Goal: Task Accomplishment & Management: Use online tool/utility

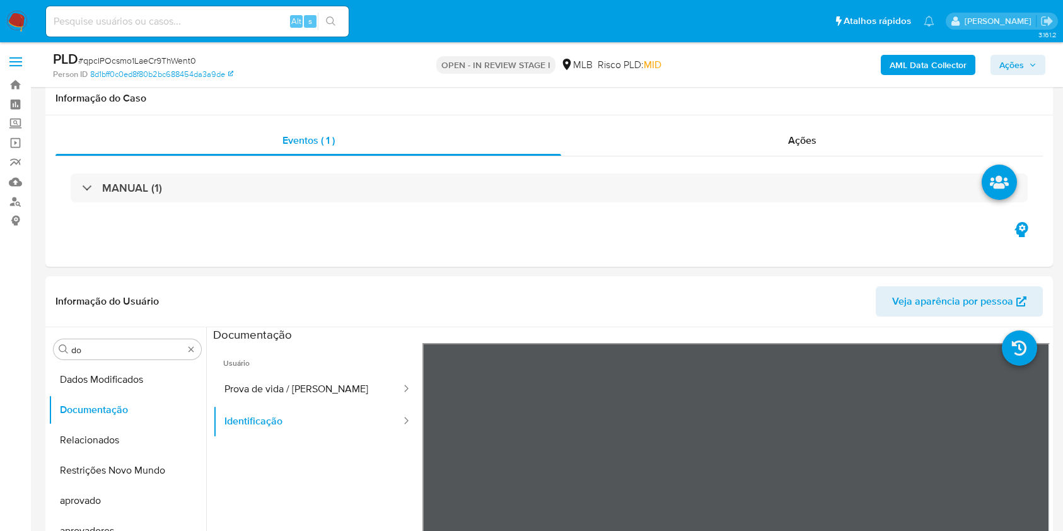
select select "10"
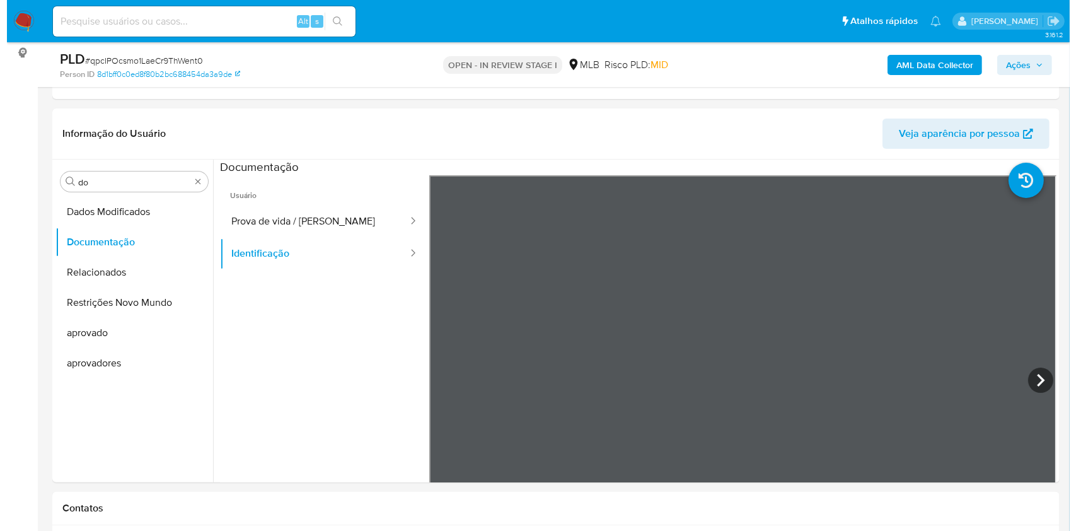
scroll to position [69, 0]
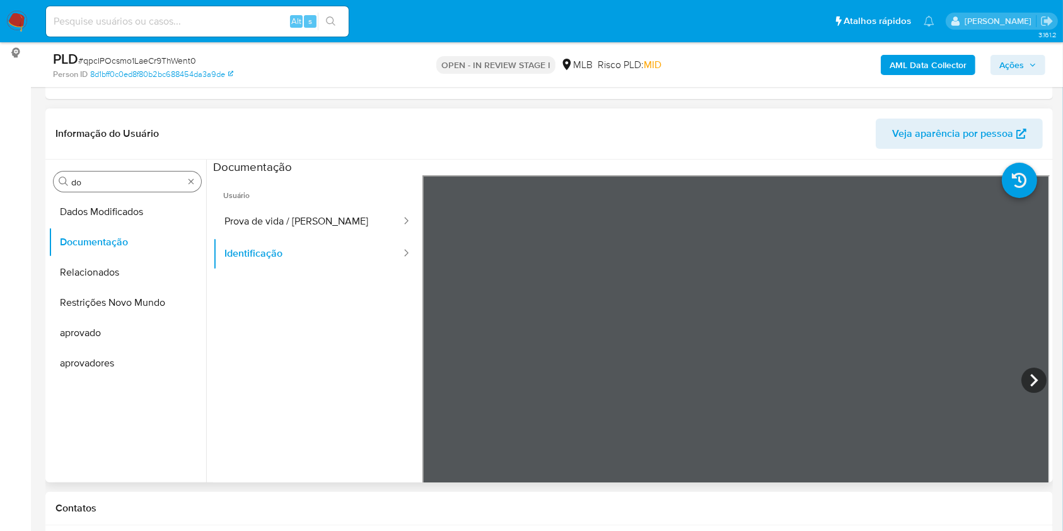
click at [187, 174] on div "Procurar do" at bounding box center [127, 181] width 147 height 20
click at [188, 186] on div "Procurar do" at bounding box center [127, 181] width 147 height 20
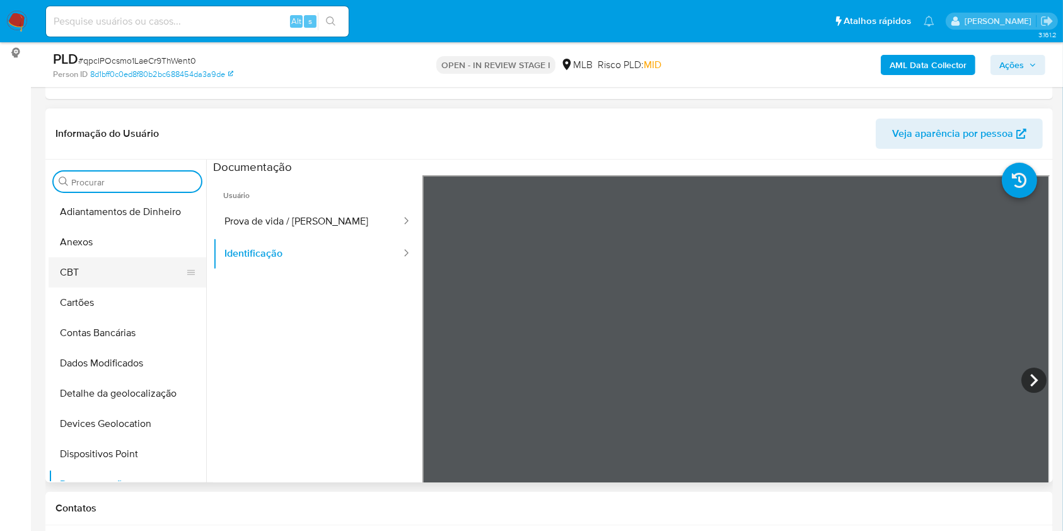
click at [88, 259] on button "CBT" at bounding box center [122, 272] width 147 height 30
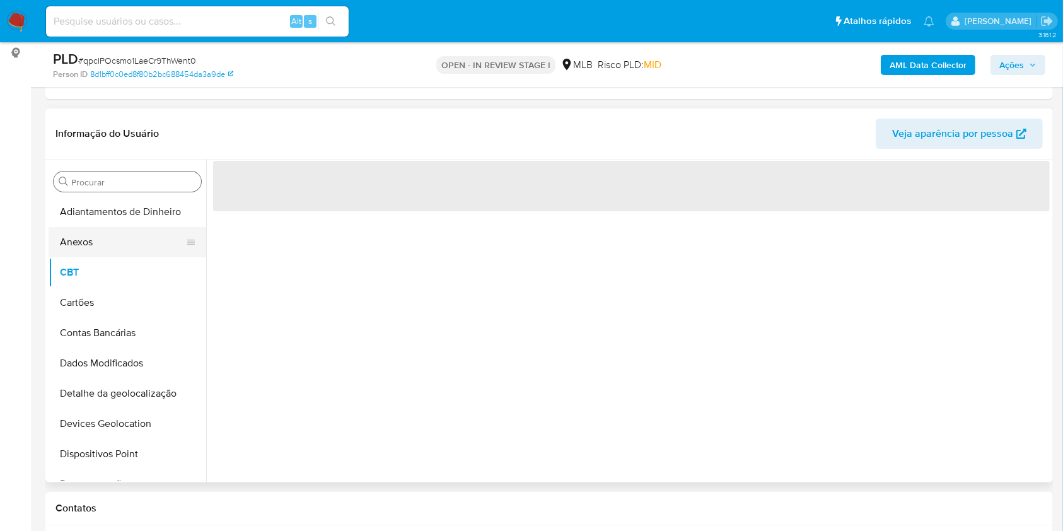
click at [84, 249] on button "Anexos" at bounding box center [122, 242] width 147 height 30
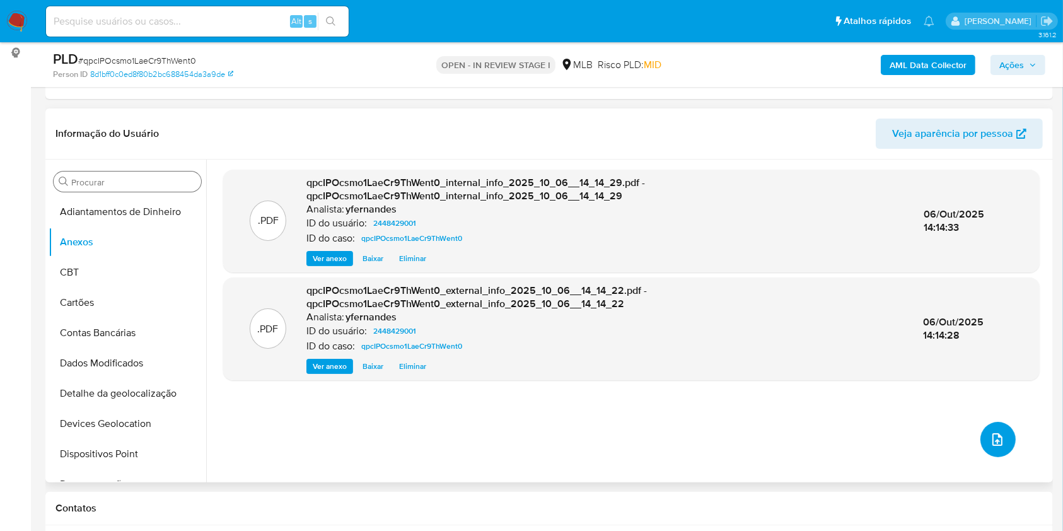
click at [992, 442] on icon "upload-file" at bounding box center [997, 439] width 10 height 13
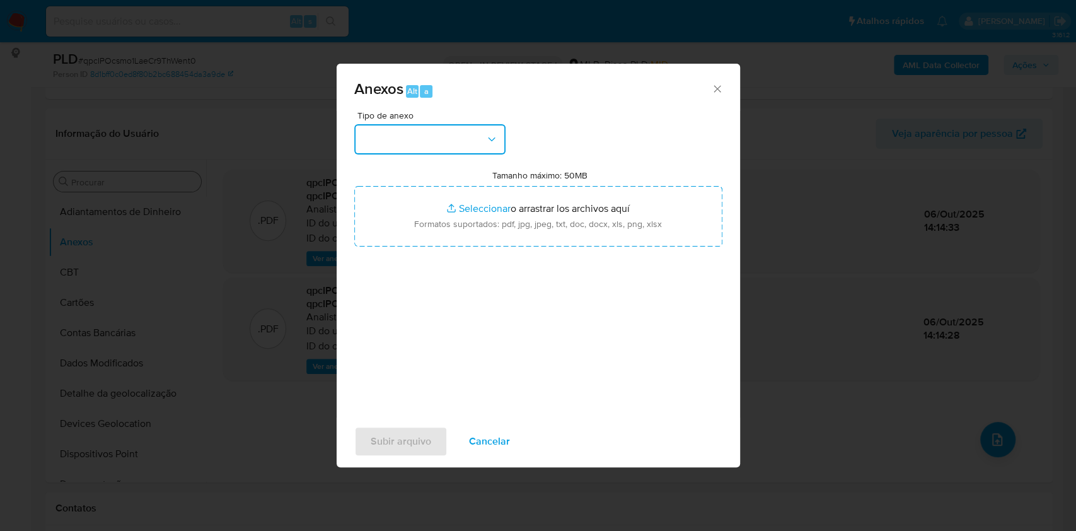
click at [473, 128] on button "button" at bounding box center [429, 139] width 151 height 30
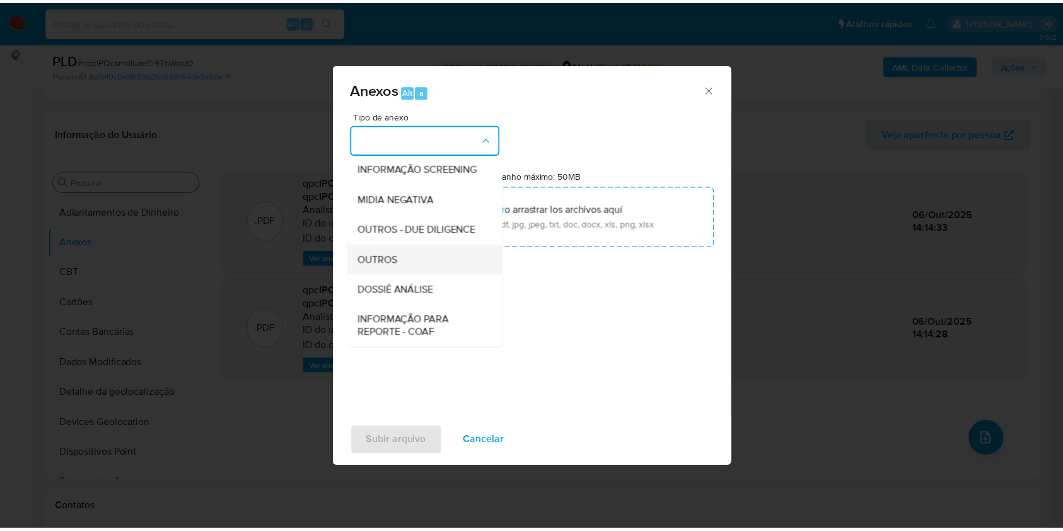
scroll to position [193, 0]
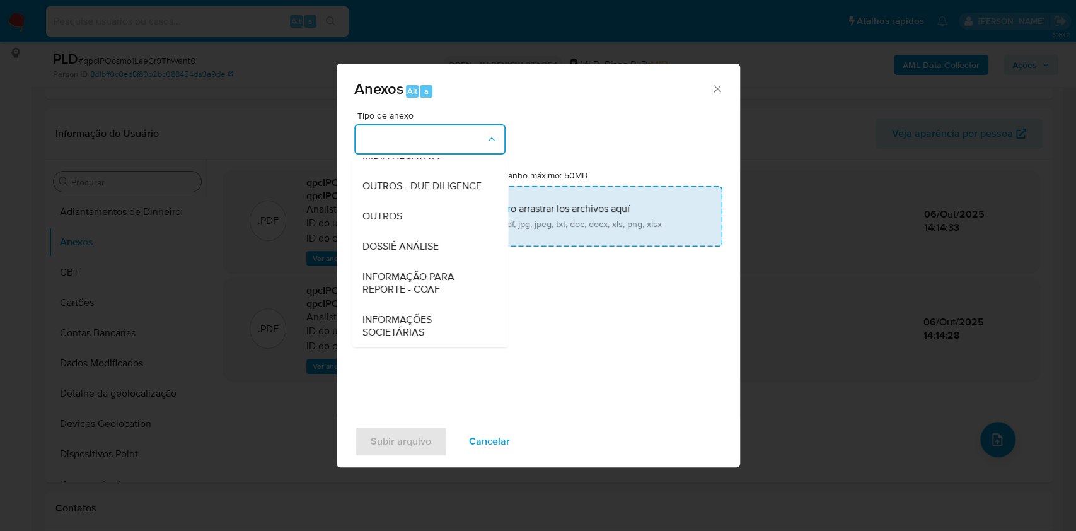
drag, startPoint x: 402, startPoint y: 213, endPoint x: 434, endPoint y: 189, distance: 39.6
click at [401, 214] on span "OUTROS" at bounding box center [382, 216] width 40 height 13
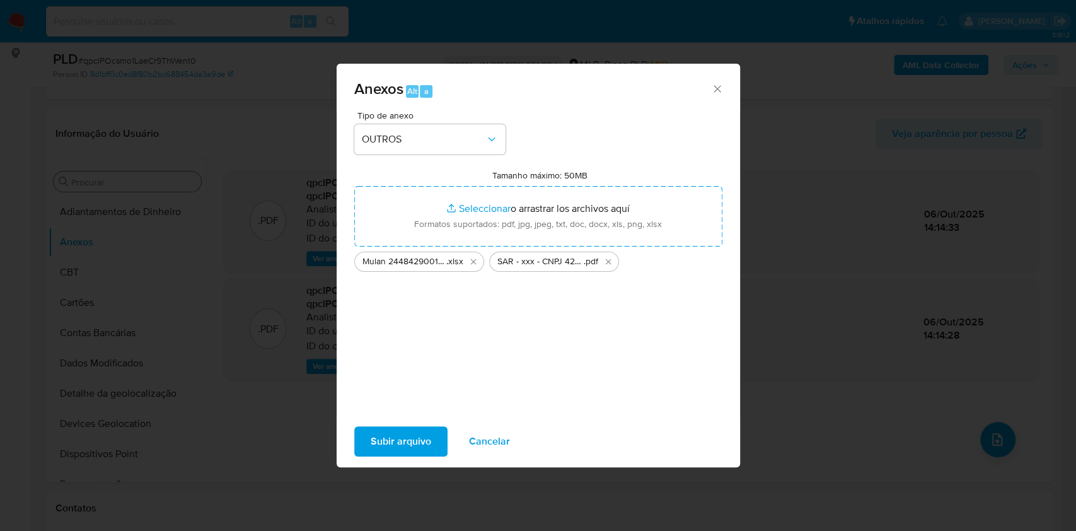
click at [415, 440] on span "Subir arquivo" at bounding box center [401, 441] width 60 height 28
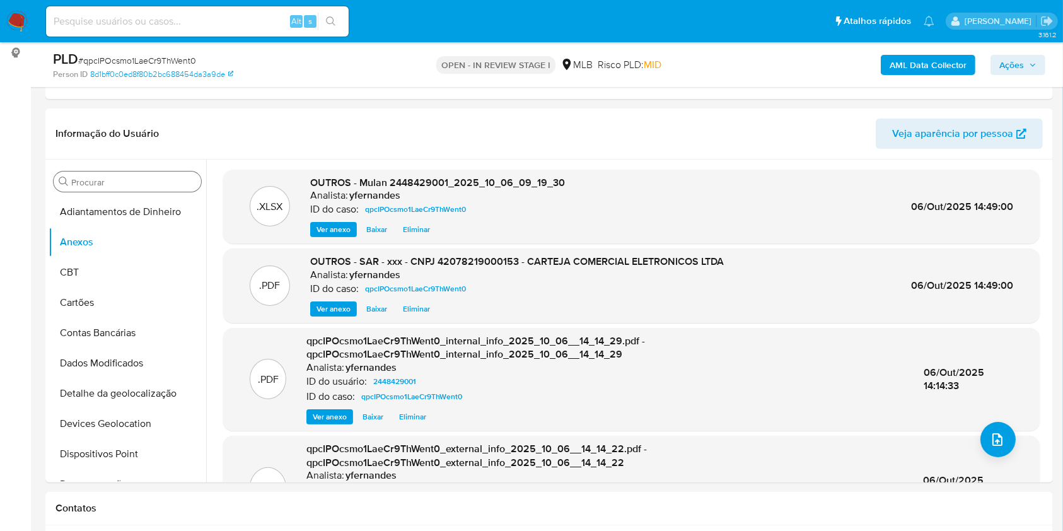
click at [1033, 63] on icon "button" at bounding box center [1032, 65] width 8 height 8
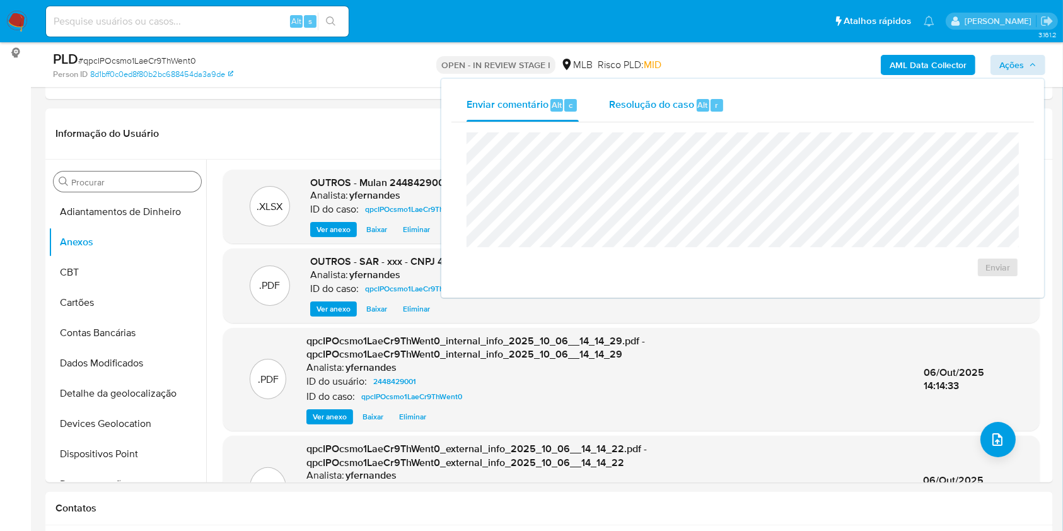
click at [659, 115] on div "Resolução do caso Alt r" at bounding box center [666, 105] width 115 height 33
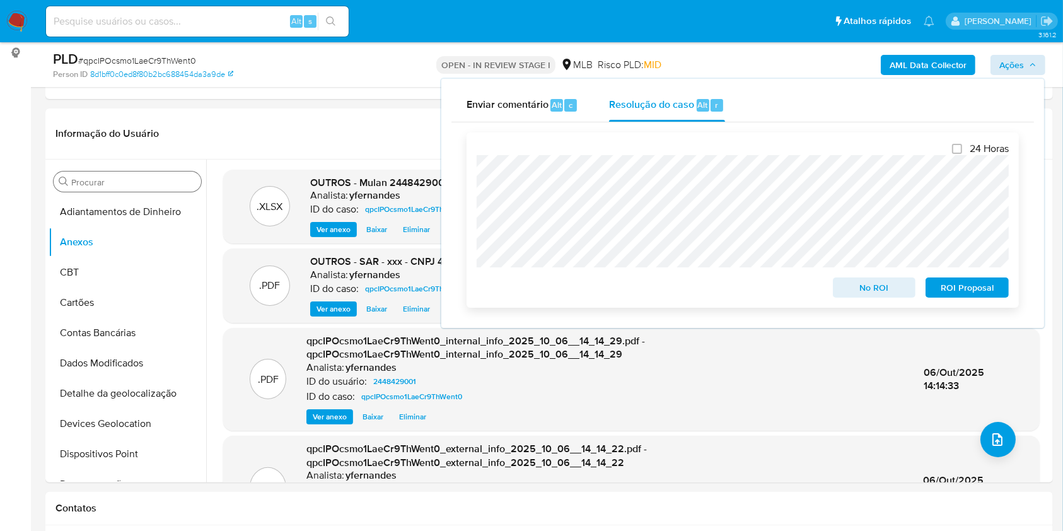
click at [979, 292] on span "ROI Proposal" at bounding box center [967, 288] width 66 height 18
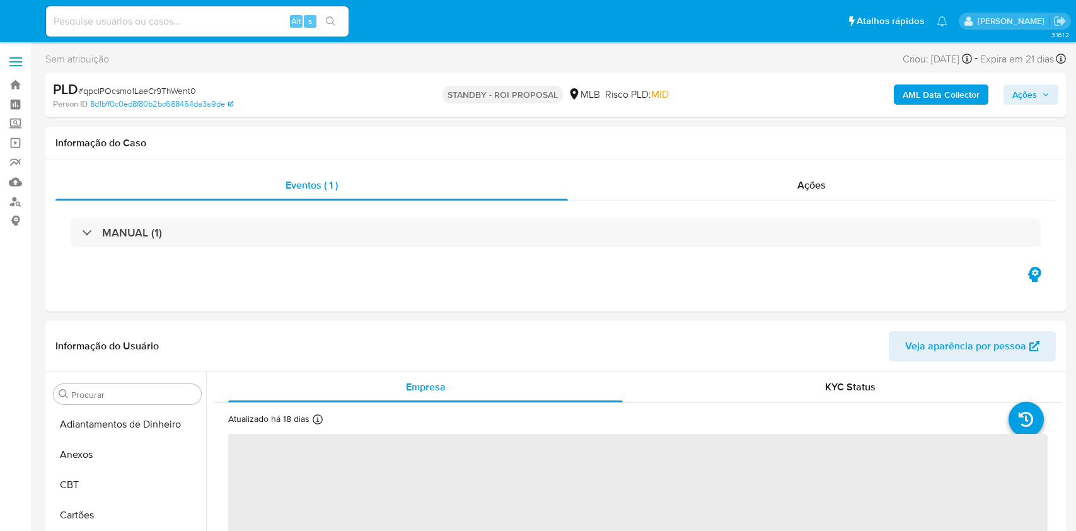
select select "10"
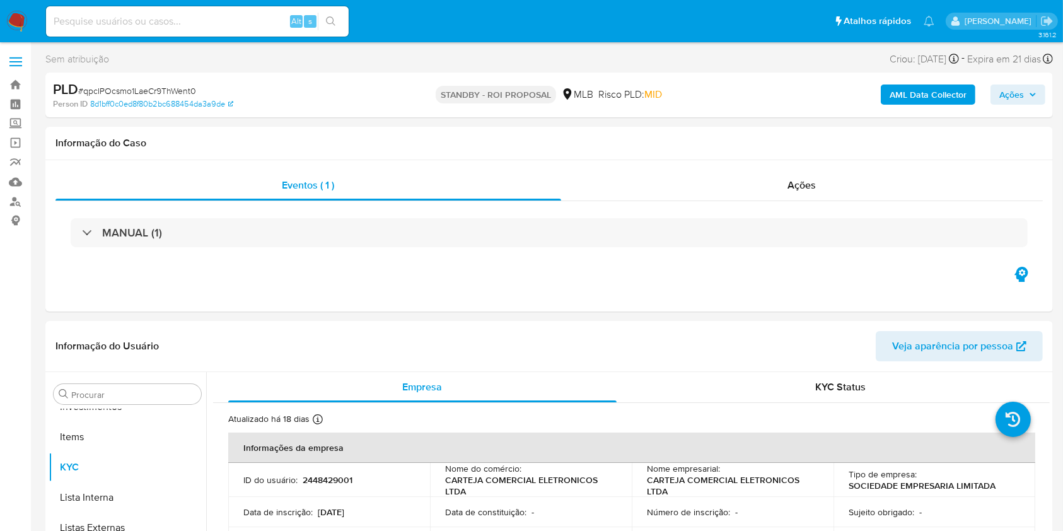
scroll to position [654, 0]
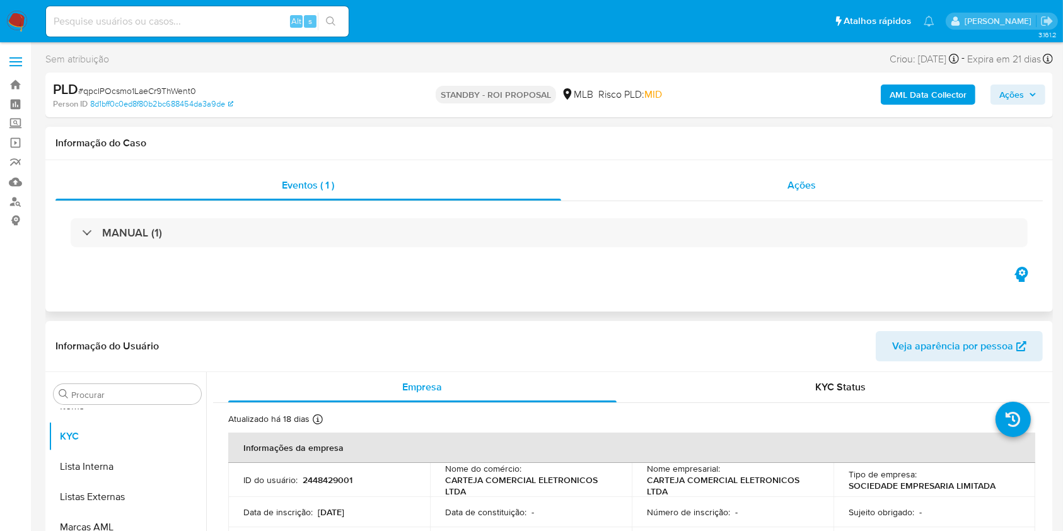
click at [740, 181] on div "Ações" at bounding box center [801, 185] width 481 height 30
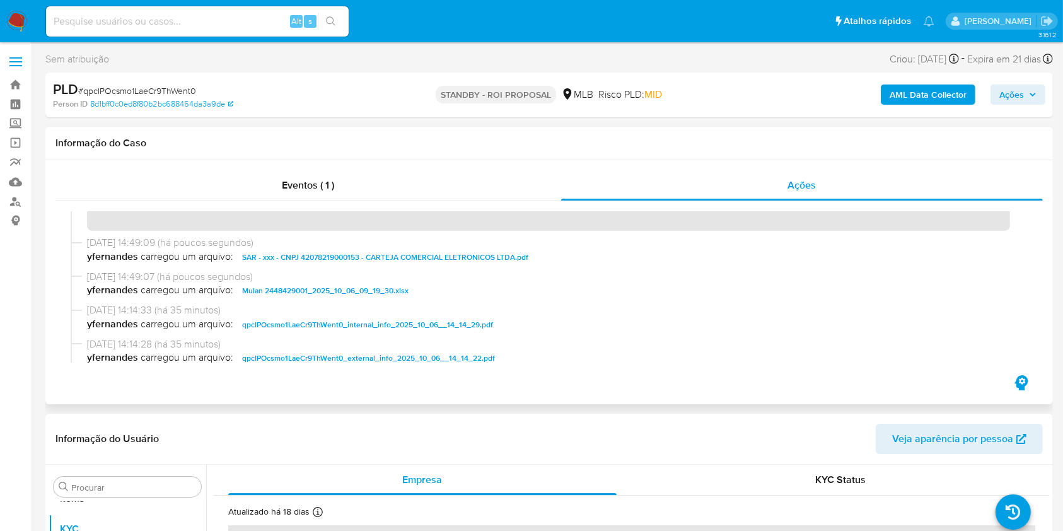
scroll to position [0, 0]
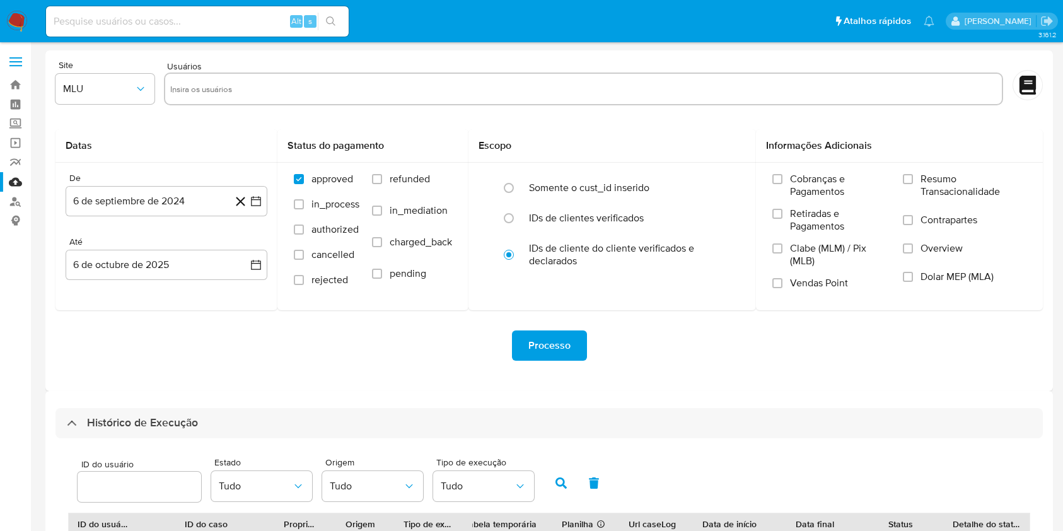
select select "10"
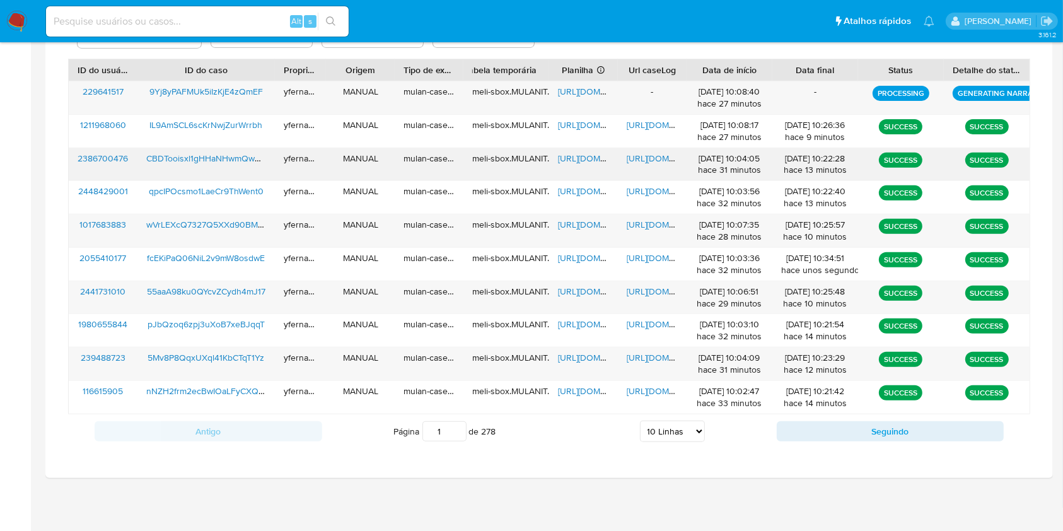
click at [585, 159] on span "https://docs.google.com/spreadsheets/d/1g5lJdsa3ZuVmeP1ZSWiPiGjwzzXgy42KkSMeOq5…" at bounding box center [601, 158] width 87 height 13
click at [644, 153] on span "https://docs.google.com/document/d/10EF449tdpOUSxy4uPQ6iuntRNJLAAiRuy-i_ISaJEHI…" at bounding box center [669, 158] width 87 height 13
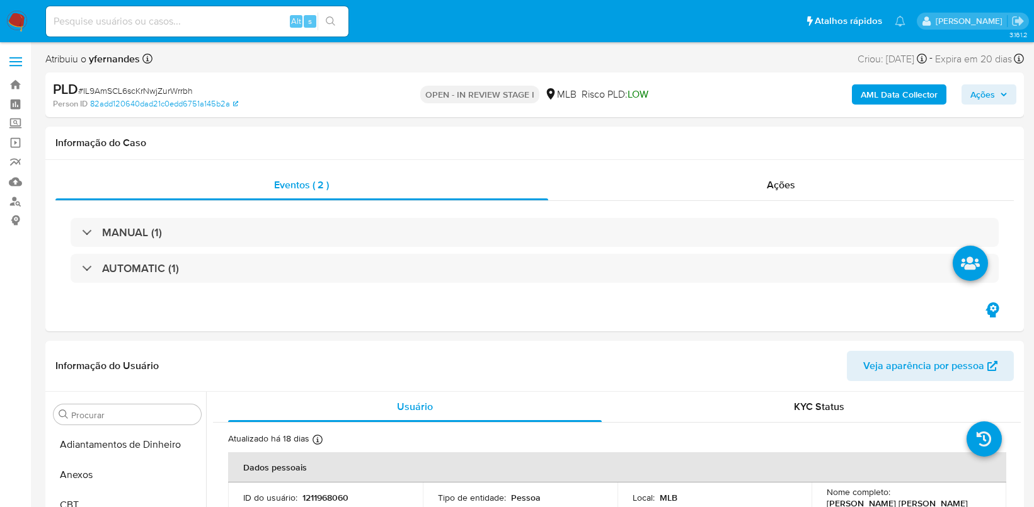
select select "10"
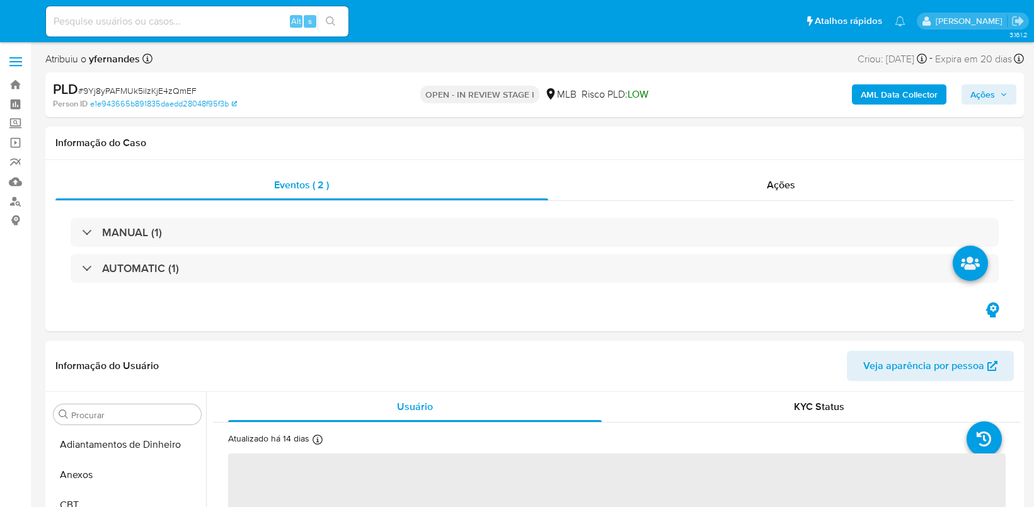
select select "10"
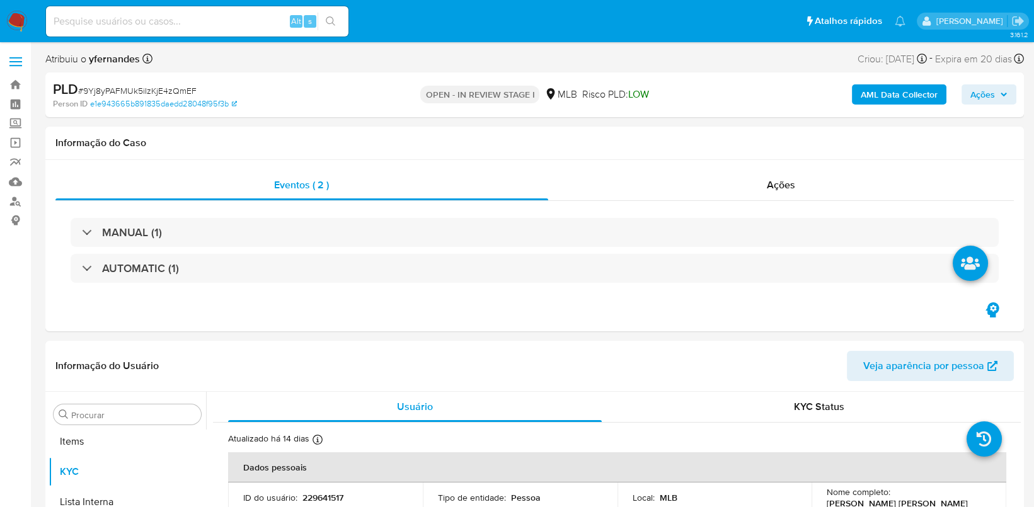
scroll to position [654, 0]
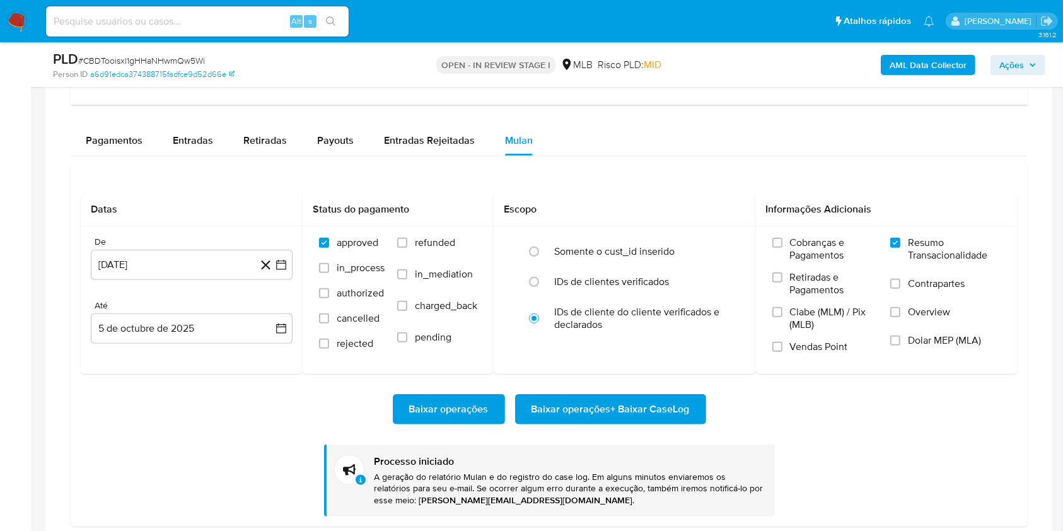
scroll to position [654, 0]
click at [156, 53] on div "PLD # CBDTooisxl1gHHaNHwmQw5Wi" at bounding box center [216, 59] width 326 height 19
click at [156, 54] on div "PLD # CBDTooisxl1gHHaNHwmQw5Wi" at bounding box center [216, 59] width 326 height 19
copy span "CBDTooisxl1gHHaNHwmQw5Wi"
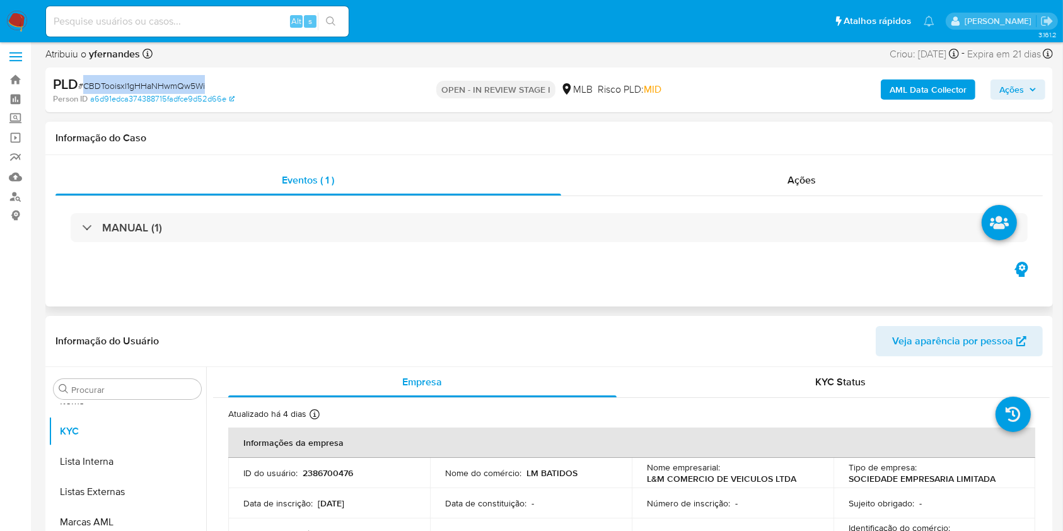
scroll to position [0, 0]
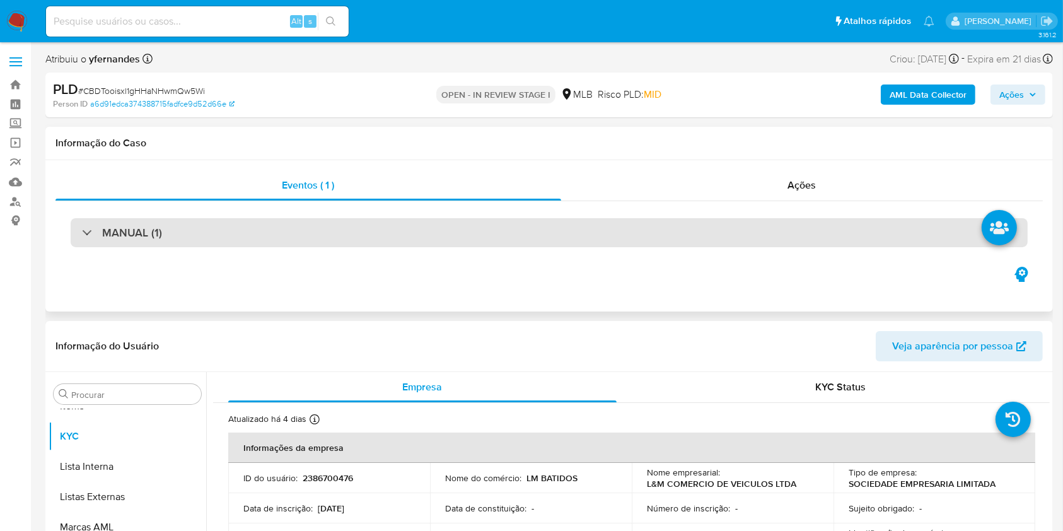
click at [386, 239] on div "MANUAL (1)" at bounding box center [549, 232] width 957 height 29
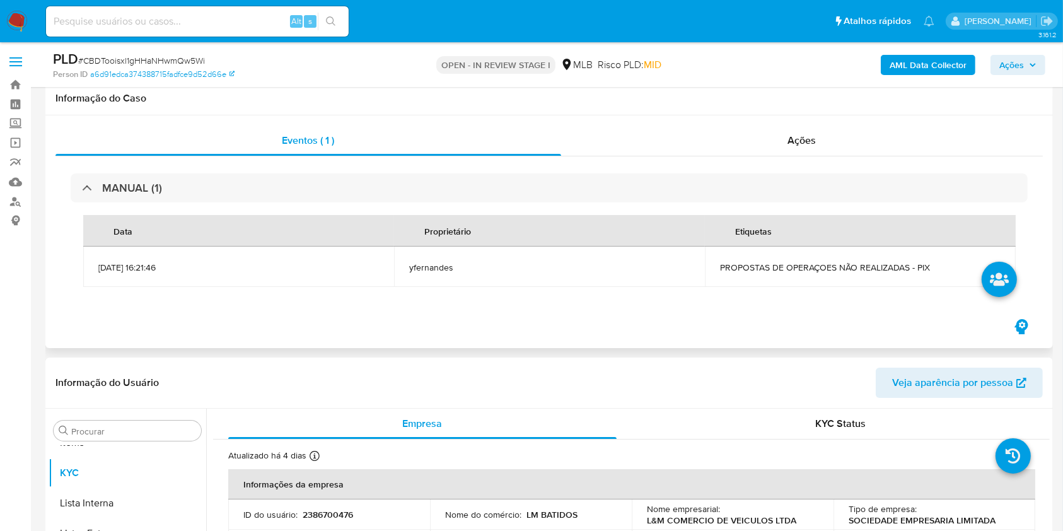
scroll to position [84, 0]
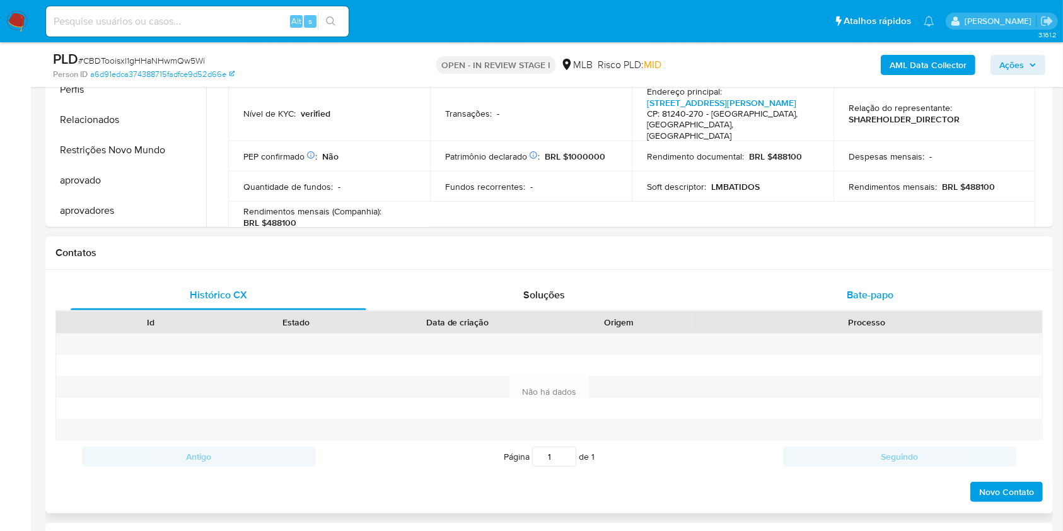
click at [863, 304] on div "Bate-papo" at bounding box center [870, 295] width 296 height 30
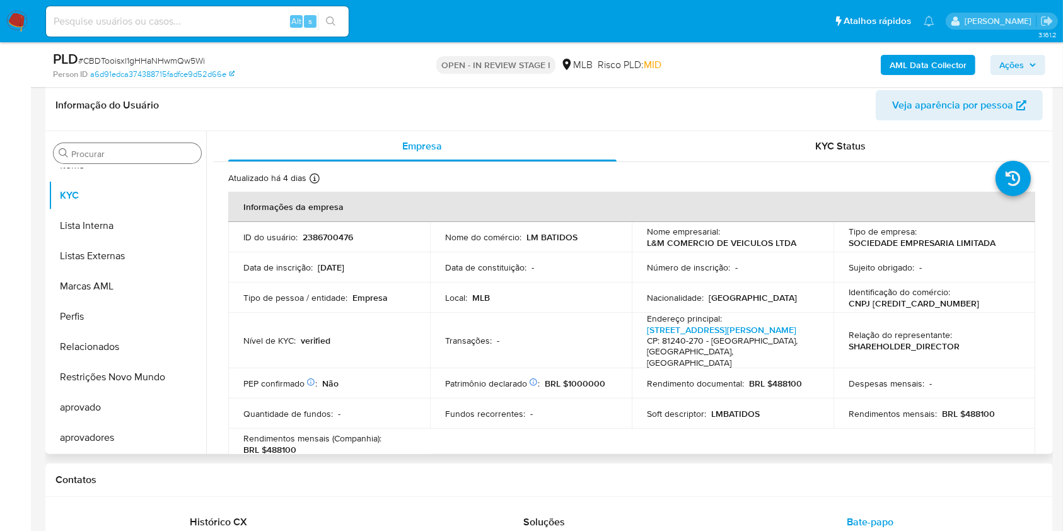
scroll to position [252, 0]
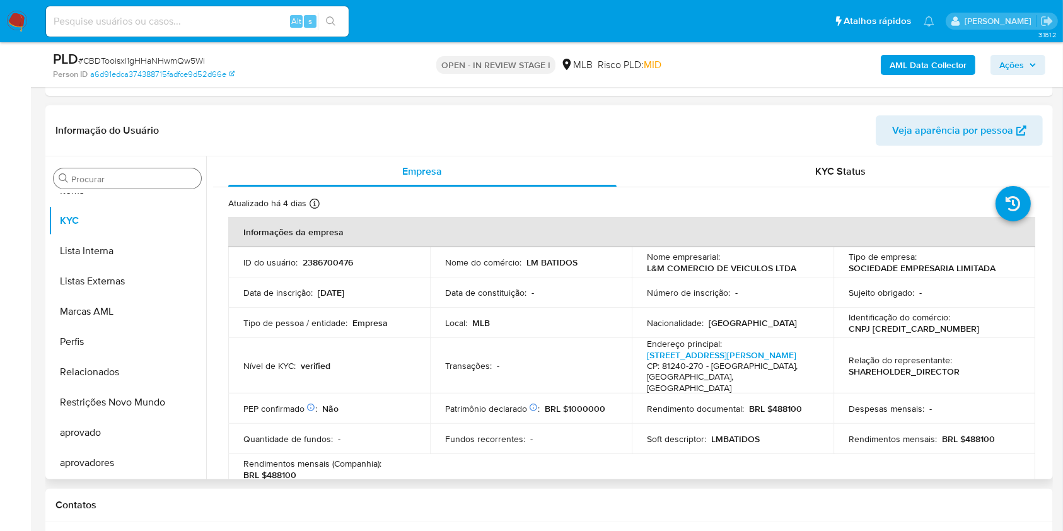
click at [131, 176] on input "Procurar" at bounding box center [133, 178] width 125 height 11
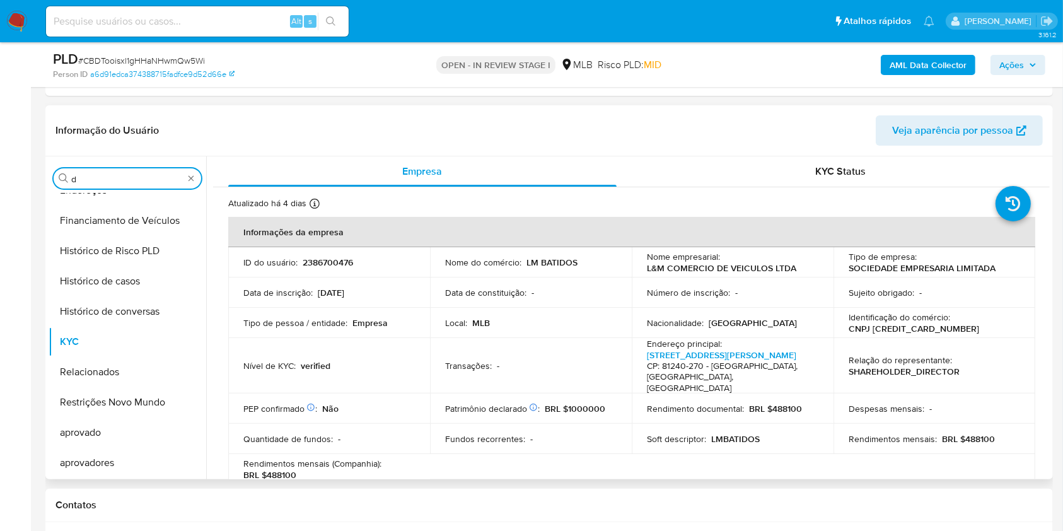
scroll to position [200, 0]
click at [100, 175] on input "d" at bounding box center [127, 178] width 112 height 11
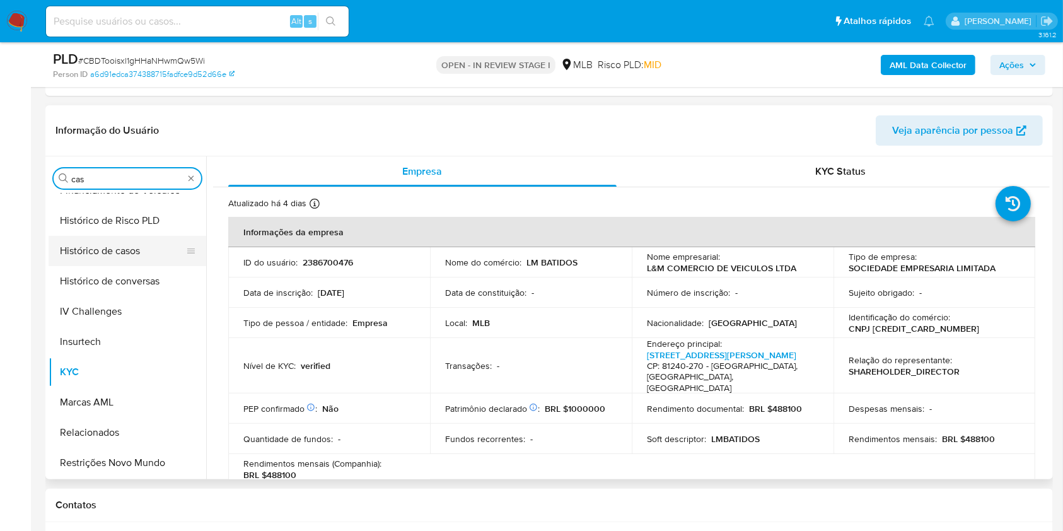
scroll to position [0, 0]
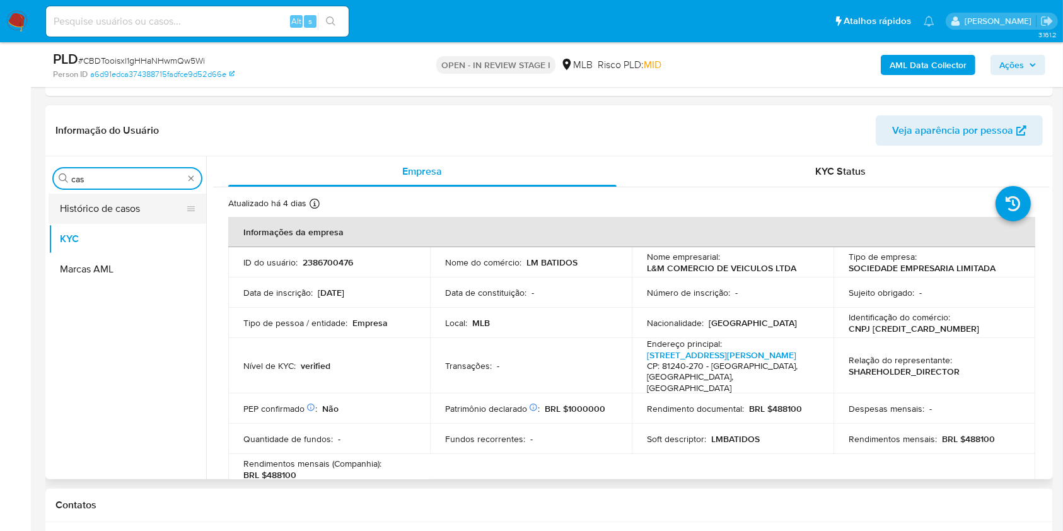
click at [101, 217] on button "Histórico de casos" at bounding box center [122, 208] width 147 height 30
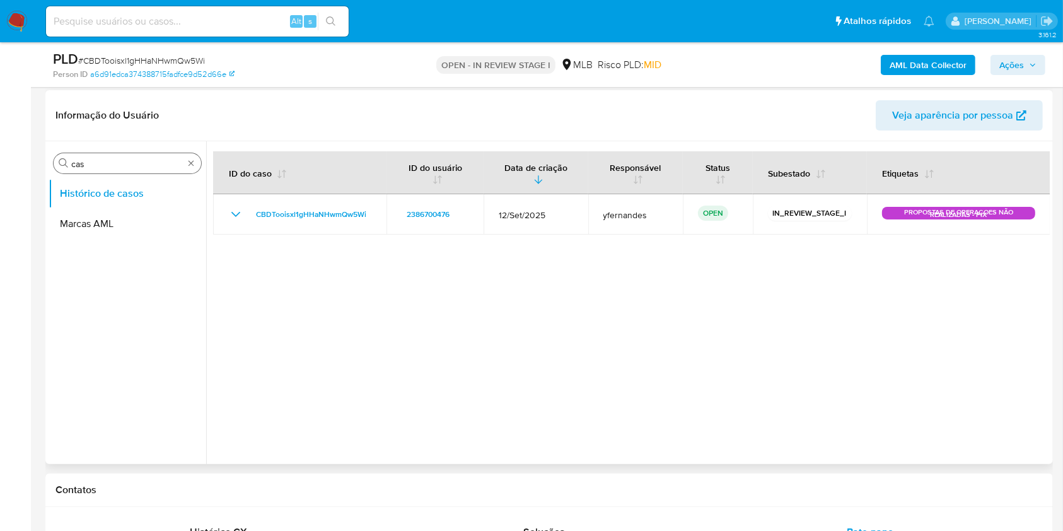
click at [99, 168] on input "cas" at bounding box center [127, 163] width 112 height 11
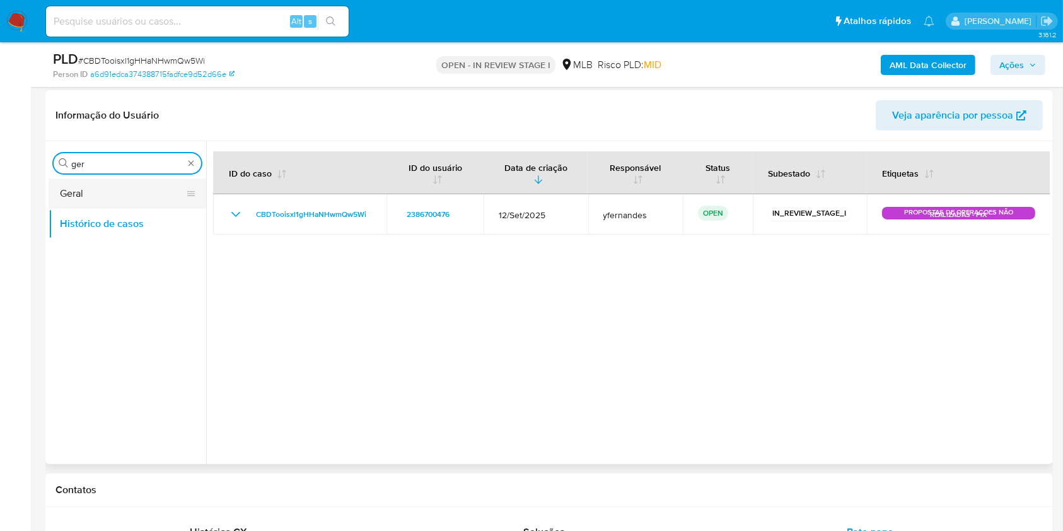
type input "ger"
click at [81, 185] on button "Geral" at bounding box center [122, 193] width 147 height 30
click at [127, 187] on button "Geral" at bounding box center [122, 193] width 147 height 30
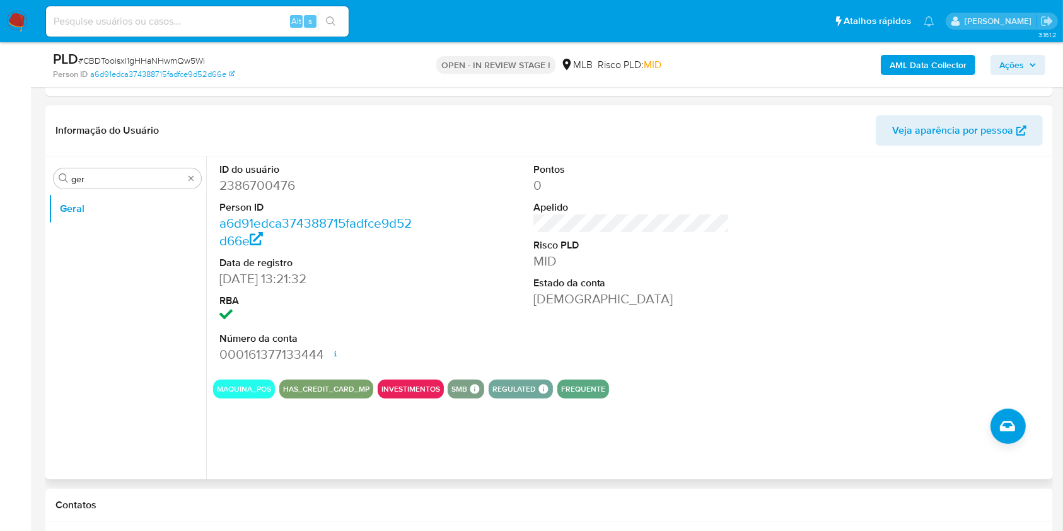
click at [161, 190] on div "Procurar ger Geral" at bounding box center [128, 318] width 158 height 321
click at [151, 181] on input "ger" at bounding box center [127, 178] width 112 height 11
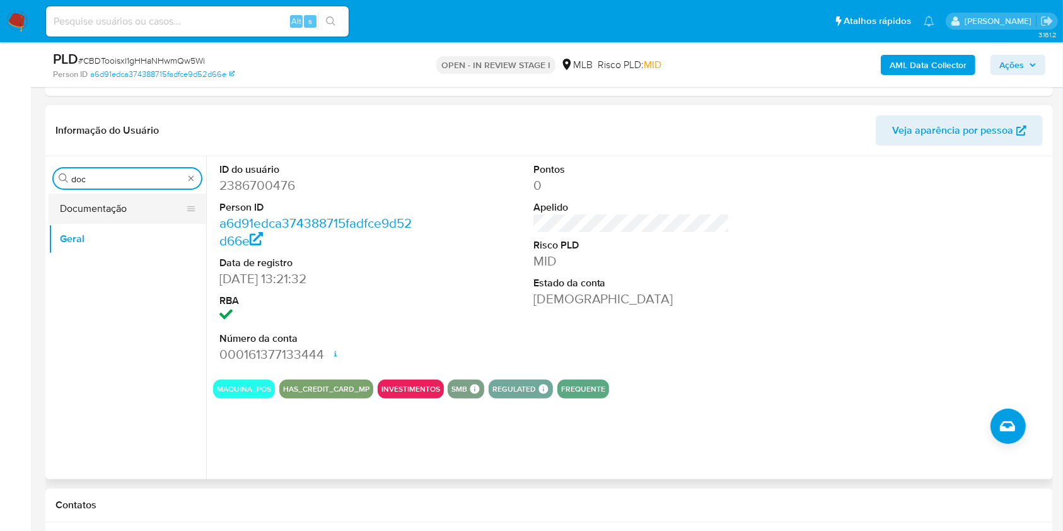
type input "doc"
click at [108, 208] on button "Documentação" at bounding box center [122, 208] width 147 height 30
click at [106, 209] on button "Documentação" at bounding box center [122, 208] width 147 height 30
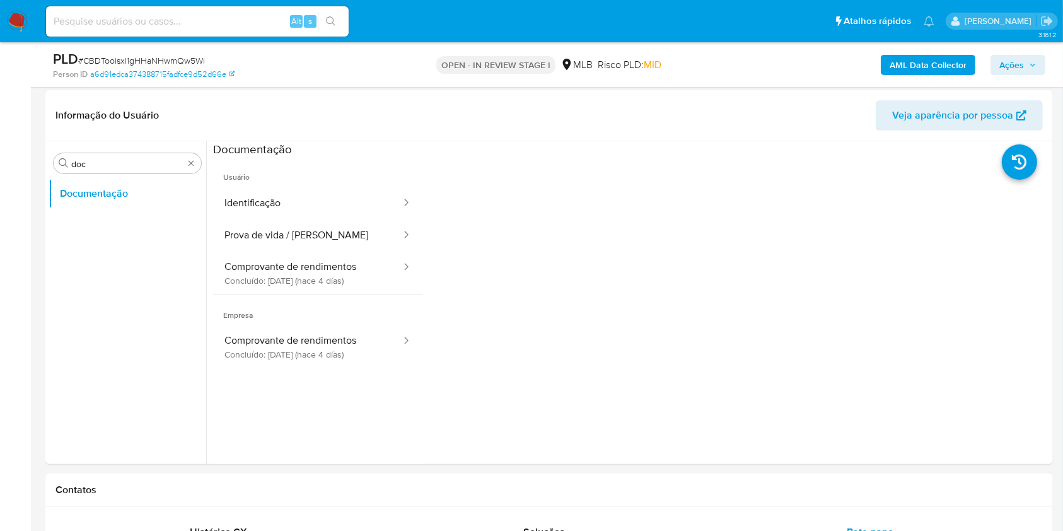
click at [271, 195] on button "Identificação" at bounding box center [307, 203] width 189 height 32
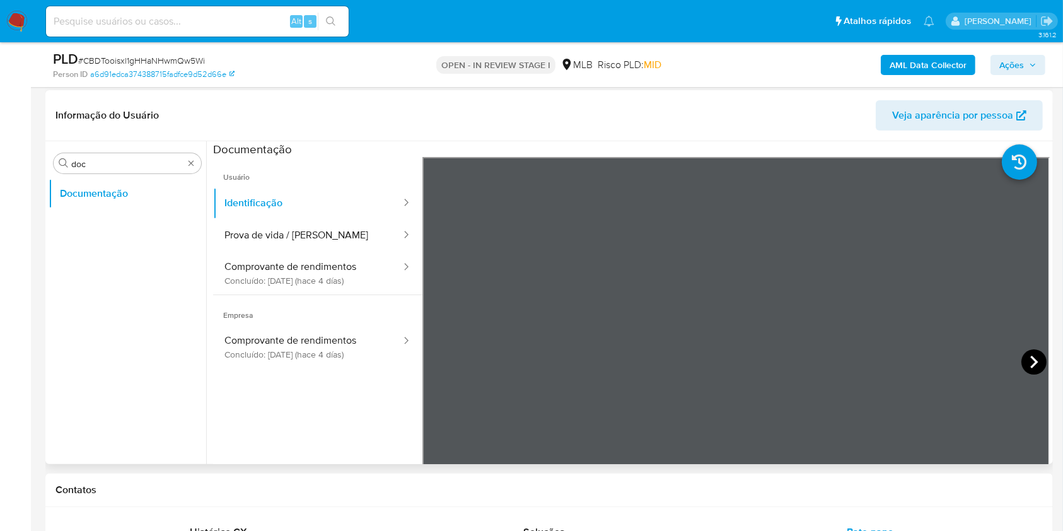
click at [1037, 369] on icon at bounding box center [1033, 361] width 25 height 25
click at [366, 224] on button "Prova de vida / [PERSON_NAME]" at bounding box center [307, 235] width 189 height 32
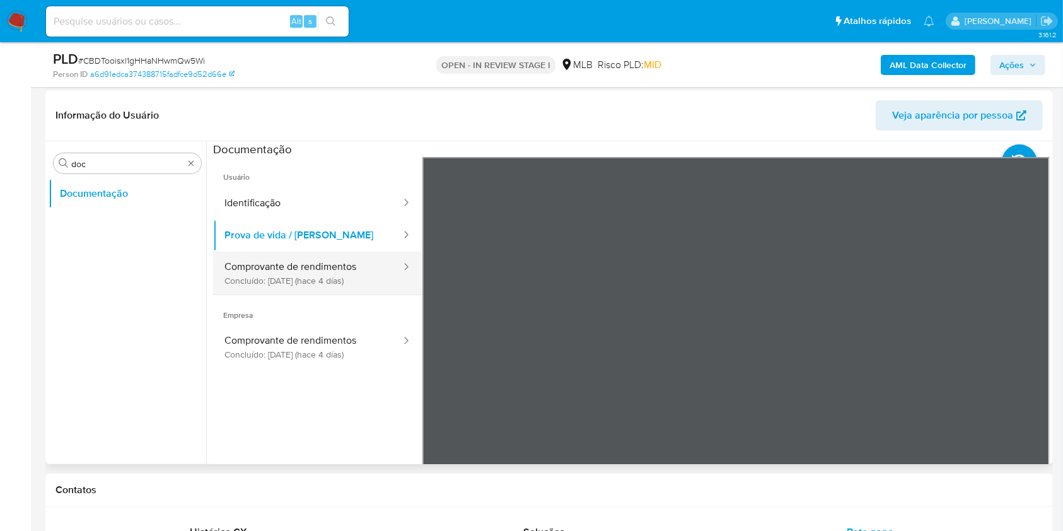
click at [392, 279] on div at bounding box center [402, 272] width 20 height 43
click at [290, 262] on button "Comprovante de rendimentos Concluído: [DATE] (hace 4 días)" at bounding box center [307, 272] width 189 height 43
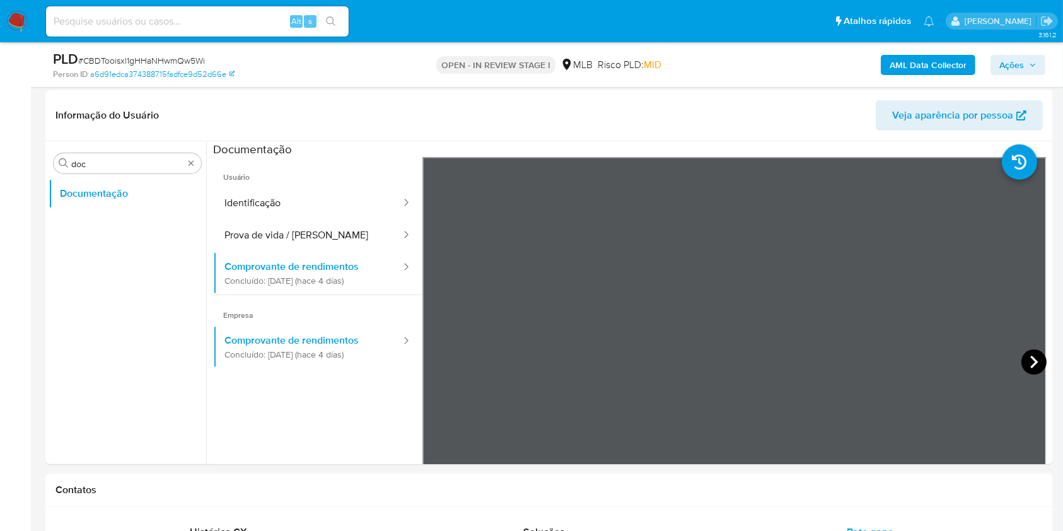
click at [1024, 362] on icon at bounding box center [1033, 361] width 25 height 25
click at [122, 163] on input "doc" at bounding box center [127, 163] width 112 height 11
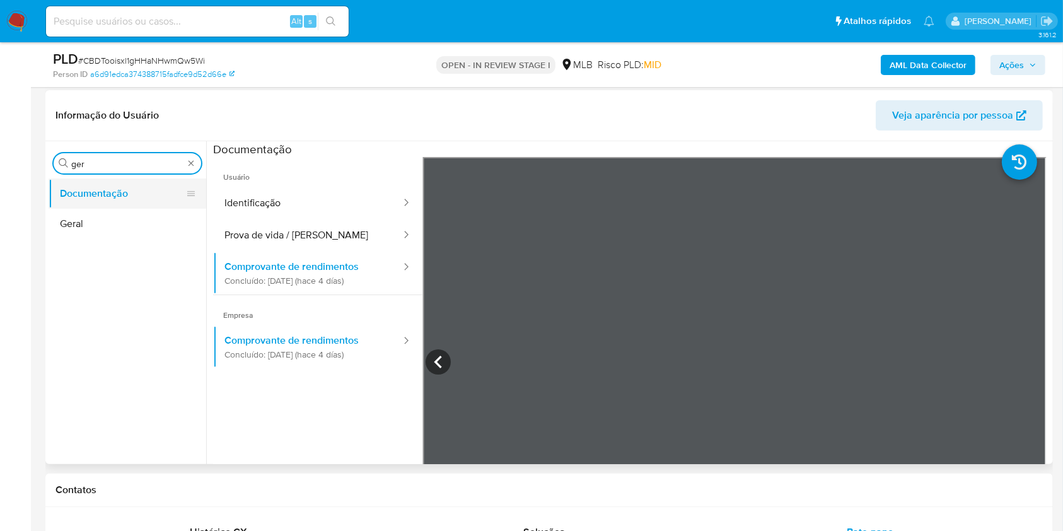
type input "ger"
click at [100, 193] on button "Documentação" at bounding box center [122, 193] width 147 height 30
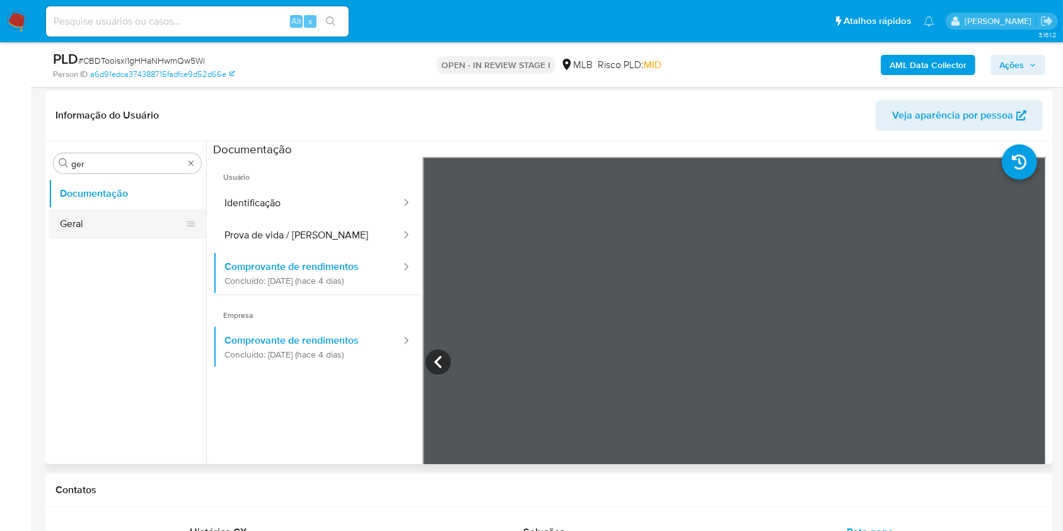
click at [66, 224] on button "Geral" at bounding box center [122, 224] width 147 height 30
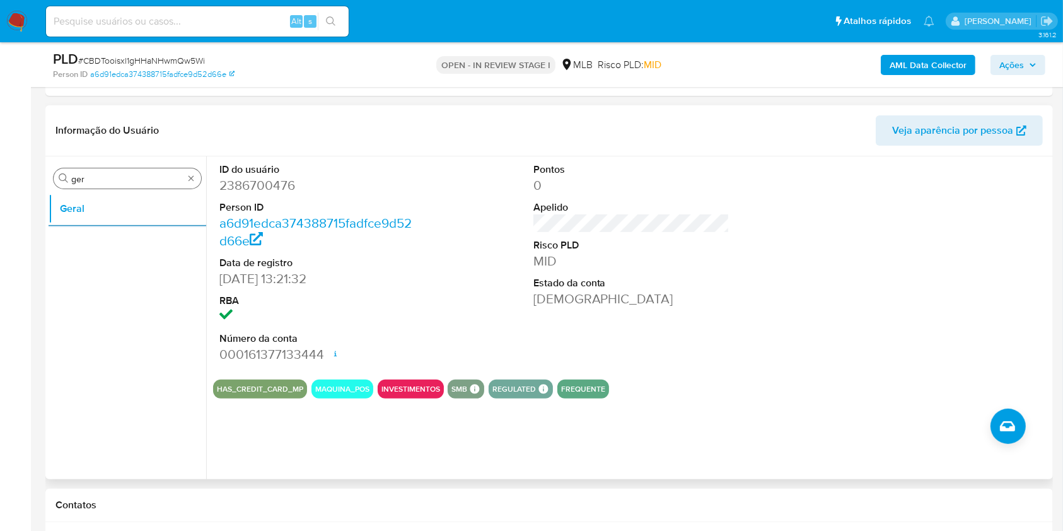
click at [159, 176] on input "ger" at bounding box center [127, 178] width 112 height 11
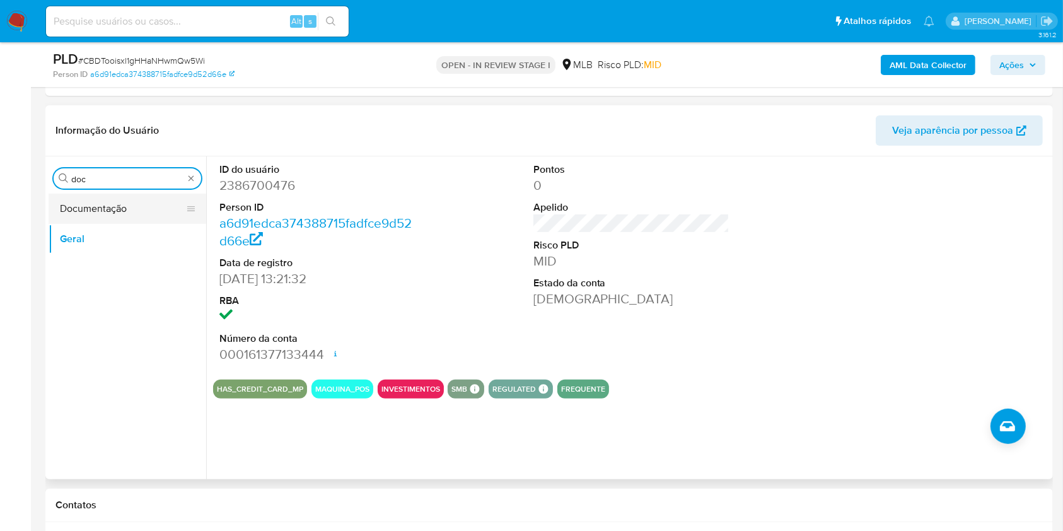
click at [127, 209] on button "Documentação" at bounding box center [122, 208] width 147 height 30
click at [109, 209] on button "Documentação" at bounding box center [122, 208] width 147 height 30
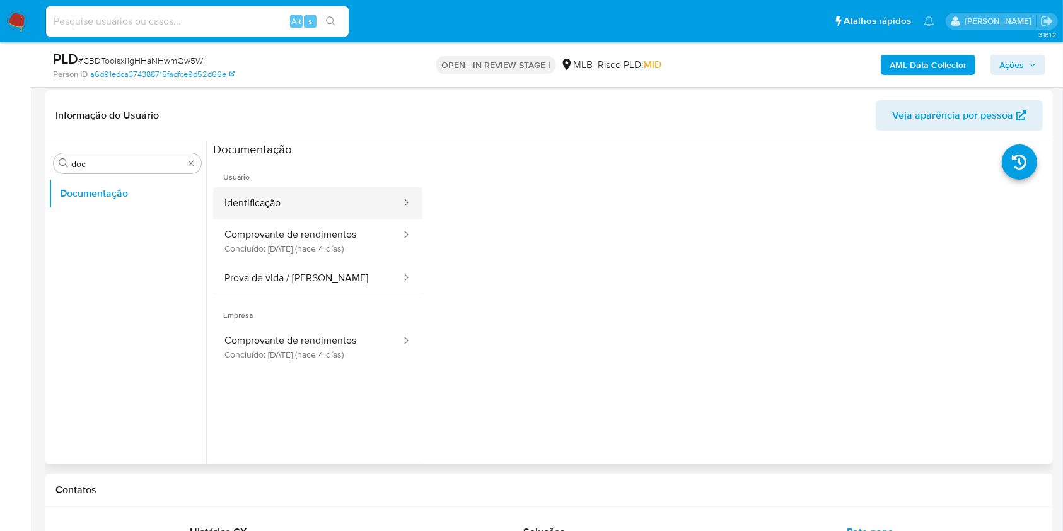
click at [253, 203] on button "Identificação" at bounding box center [307, 203] width 189 height 32
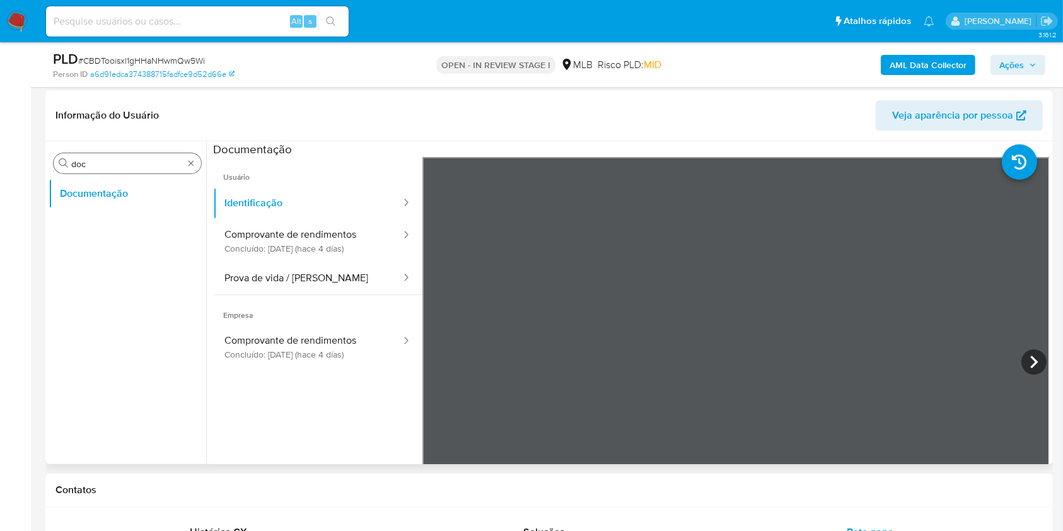
click at [127, 166] on input "doc" at bounding box center [127, 163] width 112 height 11
click at [84, 213] on button "KYC" at bounding box center [122, 224] width 147 height 30
click at [60, 219] on button "KYC" at bounding box center [122, 224] width 147 height 30
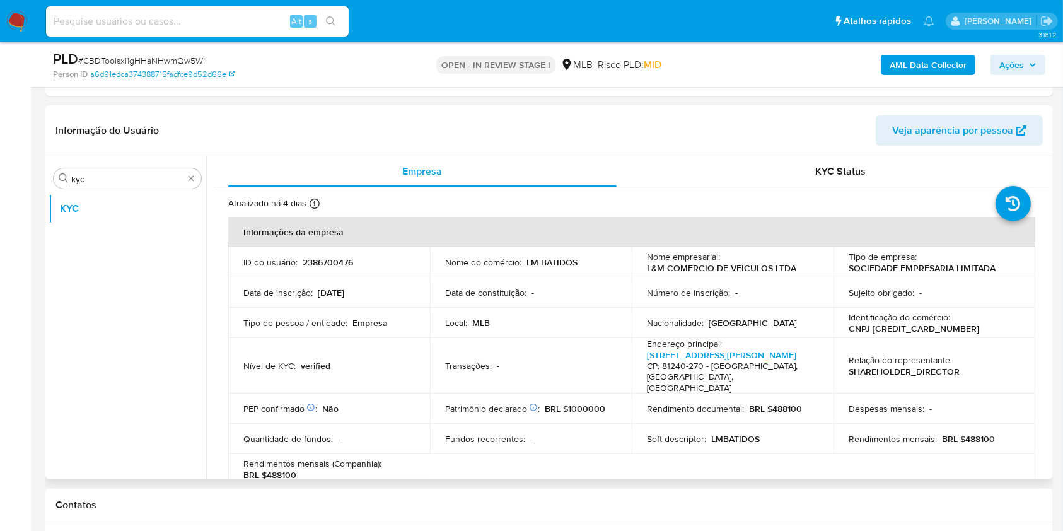
drag, startPoint x: 1049, startPoint y: 187, endPoint x: 1044, endPoint y: 216, distance: 29.4
click at [1044, 216] on div "Empresa KYC Status Atualizado há 4 dias Criado: [DATE] 14:21:34 Atualizado: [DA…" at bounding box center [627, 317] width 843 height 323
click at [809, 223] on th "Informações da empresa" at bounding box center [631, 232] width 807 height 30
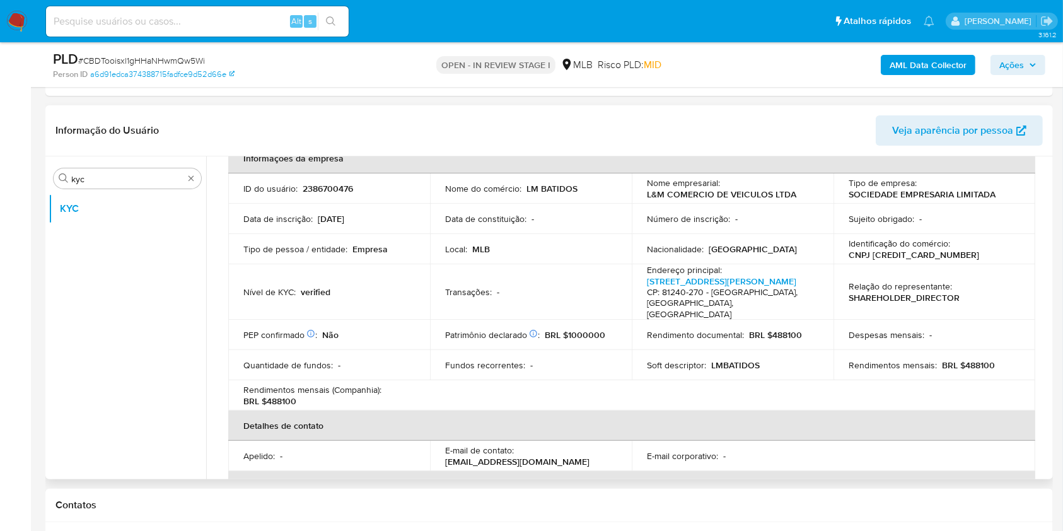
scroll to position [66, 0]
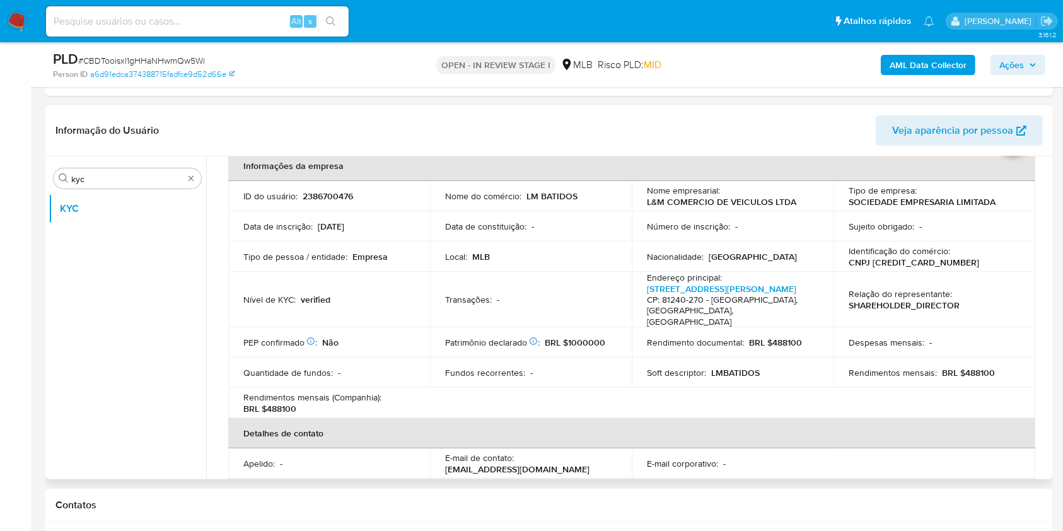
click at [981, 367] on p "BRL $488100" at bounding box center [968, 372] width 53 height 11
copy p "488100"
click at [480, 313] on td "Transações : -" at bounding box center [531, 300] width 202 height 56
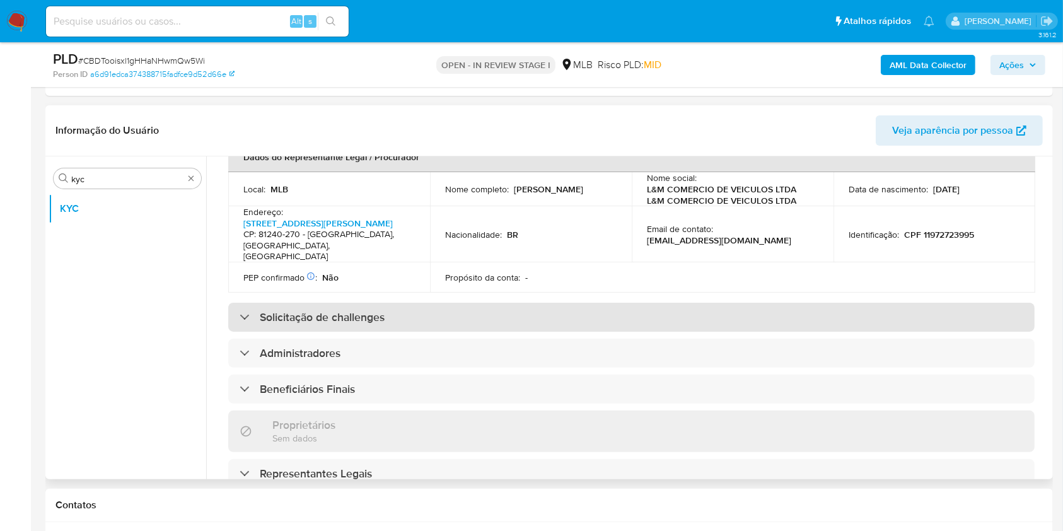
click at [550, 302] on div "Solicitação de challenges" at bounding box center [631, 316] width 806 height 29
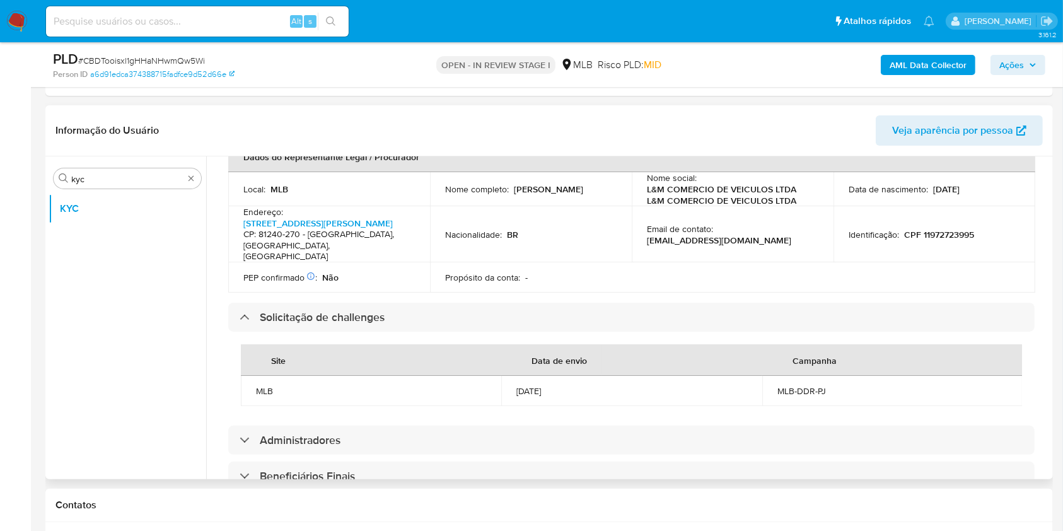
scroll to position [318, 0]
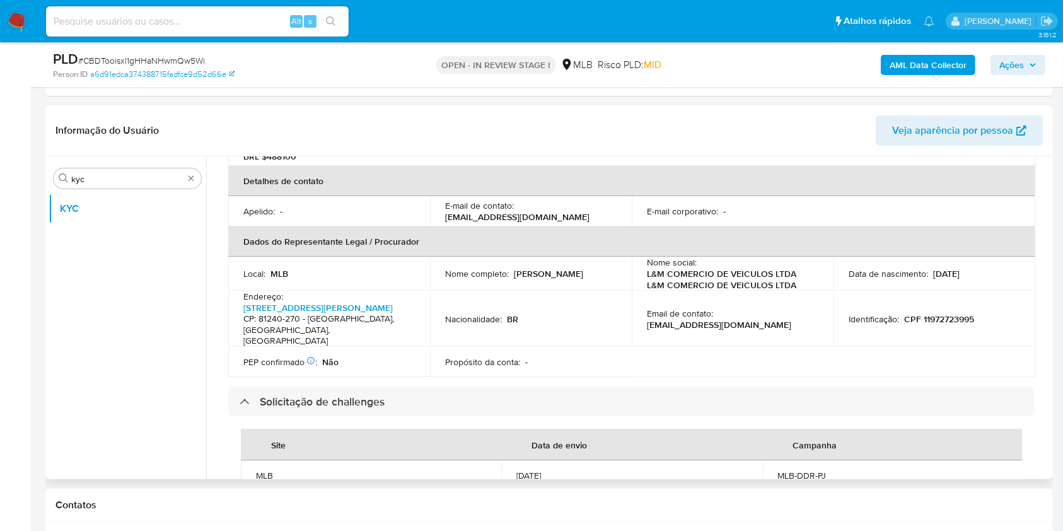
drag, startPoint x: 444, startPoint y: 269, endPoint x: 567, endPoint y: 272, distance: 123.6
click at [567, 272] on div "Nome completo : [PERSON_NAME]" at bounding box center [530, 273] width 171 height 11
copy p "[PERSON_NAME]"
click at [647, 319] on p "[EMAIL_ADDRESS][DOMAIN_NAME]" at bounding box center [719, 324] width 144 height 11
click at [945, 313] on p "CPF 11972723995" at bounding box center [939, 318] width 70 height 11
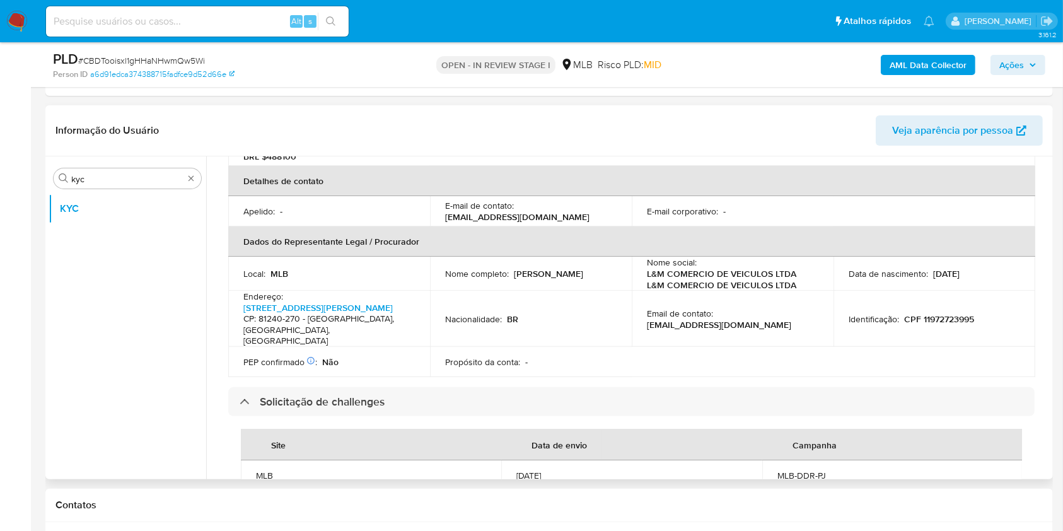
click at [945, 313] on p "CPF 11972723995" at bounding box center [939, 318] width 70 height 11
click at [940, 313] on p "CPF 11972723995" at bounding box center [939, 318] width 70 height 11
copy p "11972723995"
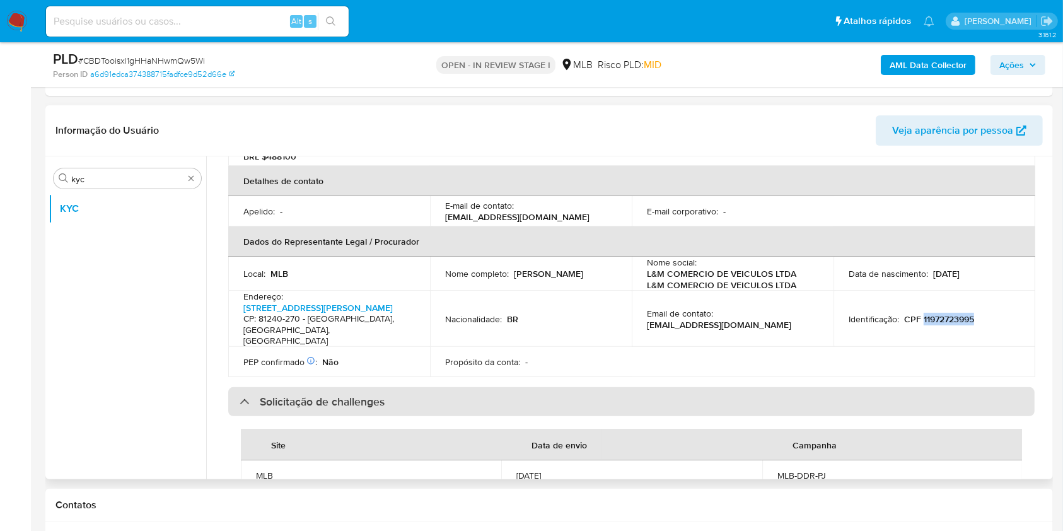
drag, startPoint x: 505, startPoint y: 313, endPoint x: 610, endPoint y: 366, distance: 117.5
click at [505, 314] on td "Nacionalidade : BR" at bounding box center [531, 319] width 202 height 56
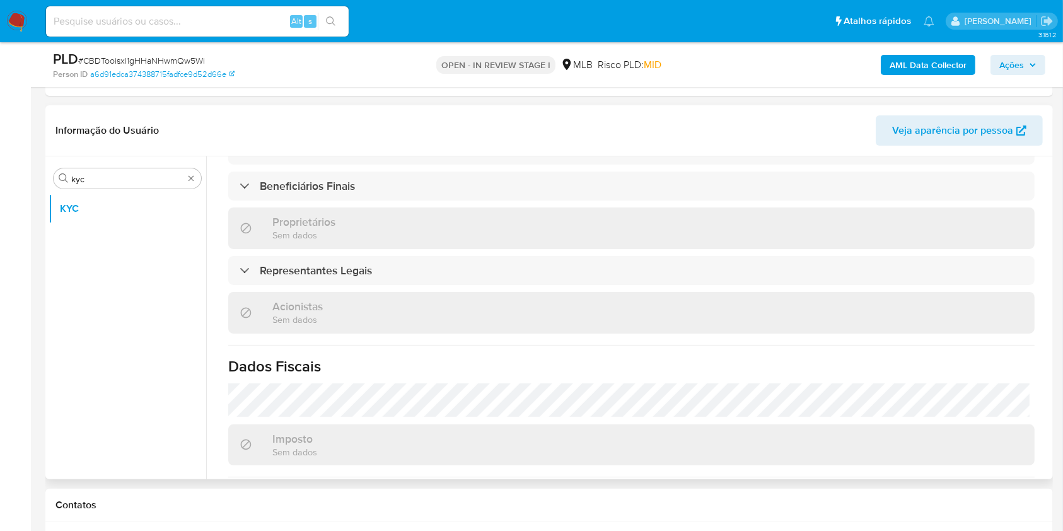
scroll to position [822, 0]
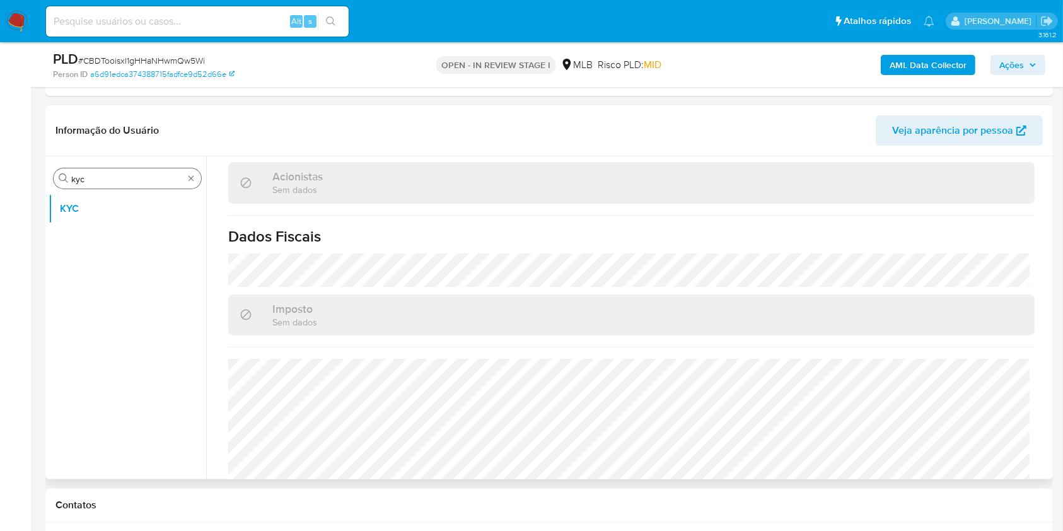
click at [124, 175] on input "kyc" at bounding box center [127, 178] width 112 height 11
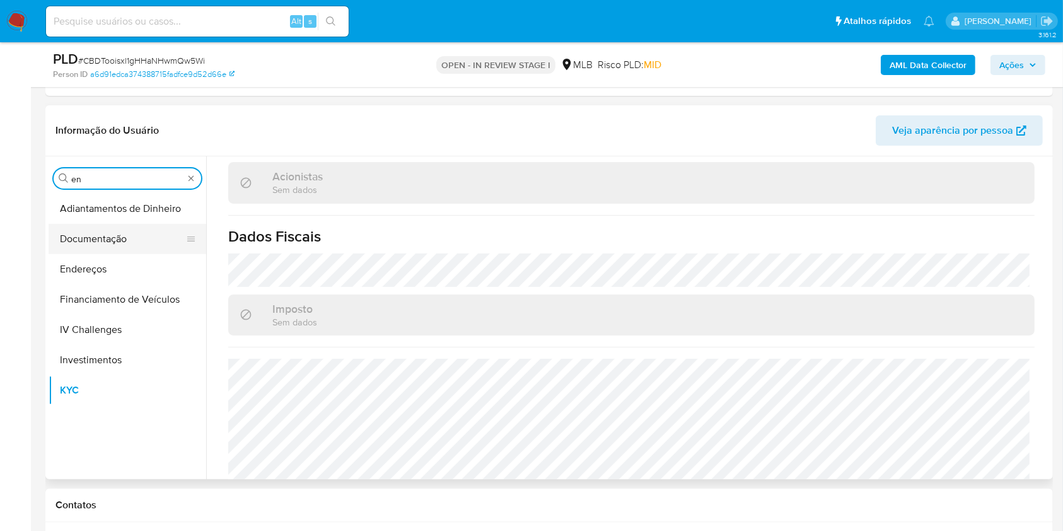
type input "en"
click at [113, 245] on button "Documentação" at bounding box center [122, 239] width 147 height 30
click at [88, 267] on button "Endereços" at bounding box center [122, 269] width 147 height 30
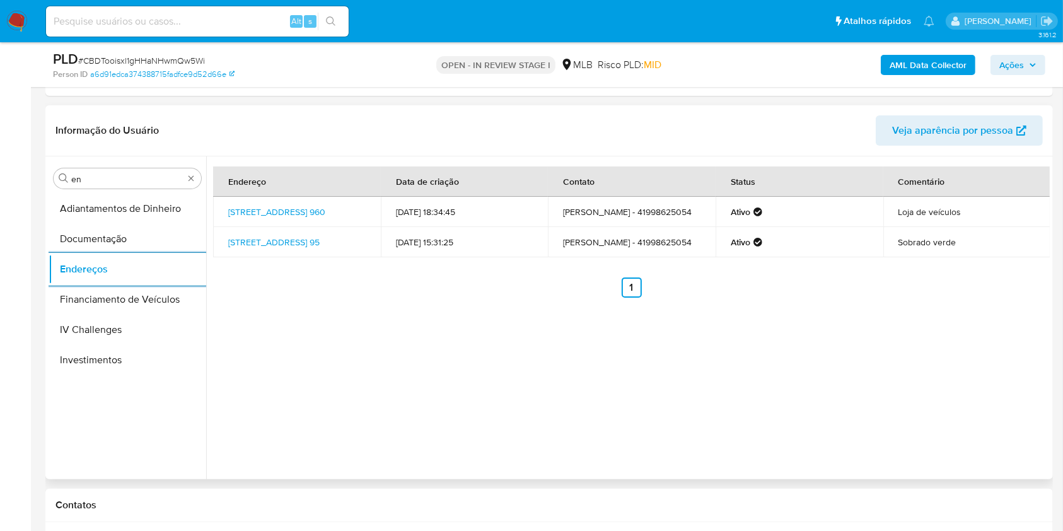
click at [127, 166] on div "Procurar en Adiantamentos de Dinheiro Documentação Endereços Financiamento de V…" at bounding box center [128, 318] width 158 height 321
click at [115, 179] on input "en" at bounding box center [127, 178] width 112 height 11
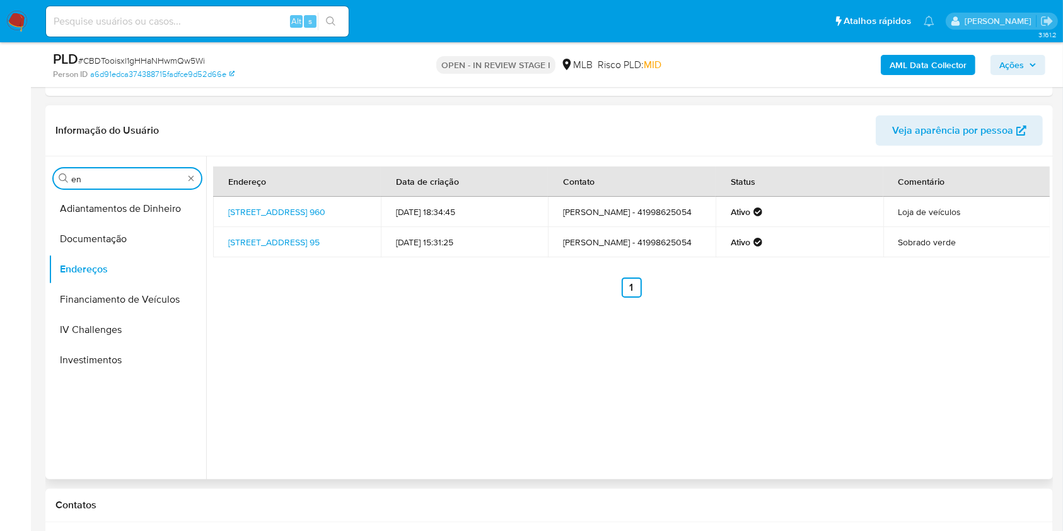
click at [115, 179] on input "en" at bounding box center [127, 178] width 112 height 11
type input "ge"
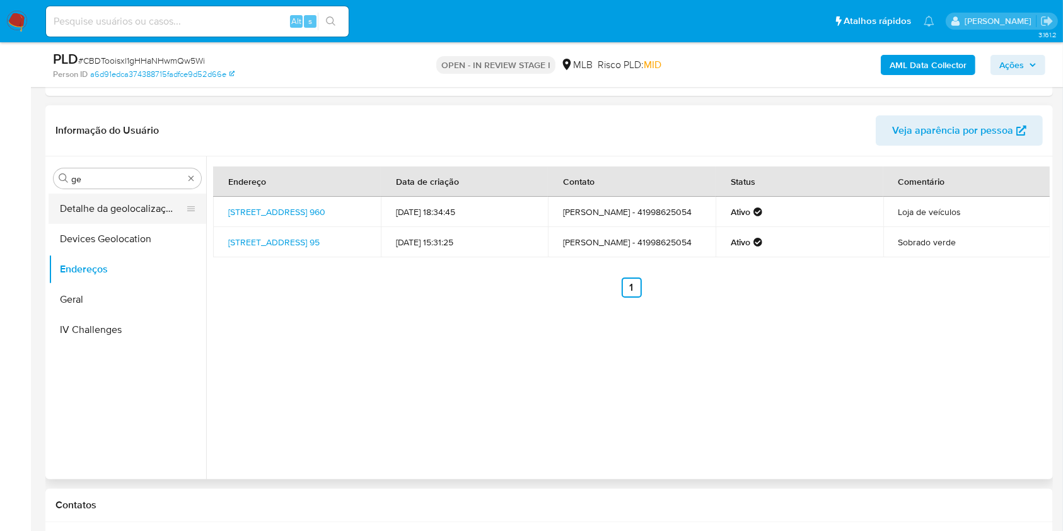
click at [105, 193] on button "Detalhe da geolocalização" at bounding box center [122, 208] width 147 height 30
click at [103, 204] on button "Detalhe da geolocalização" at bounding box center [122, 208] width 147 height 30
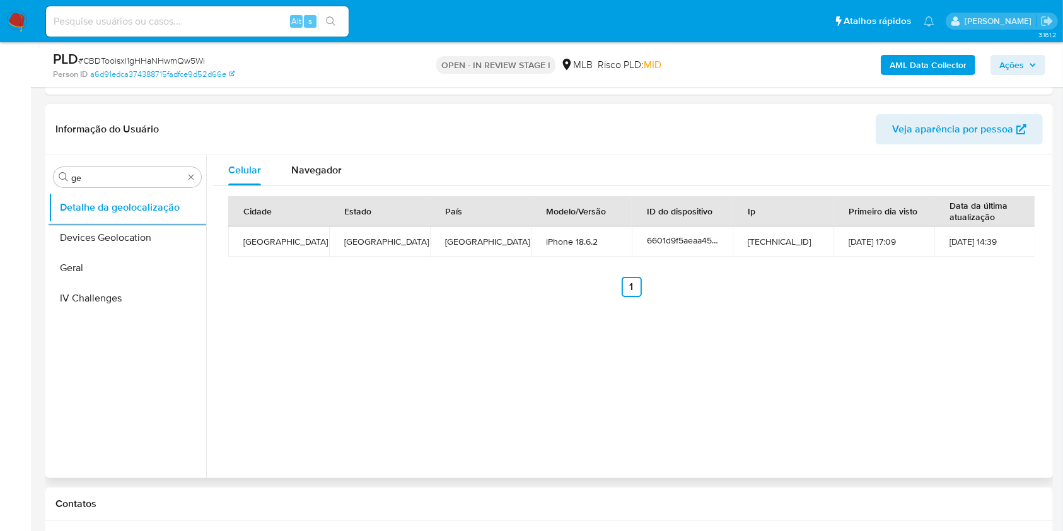
scroll to position [252, 0]
click at [78, 185] on div "Procurar ge" at bounding box center [127, 178] width 147 height 20
click at [79, 181] on input "ge" at bounding box center [127, 178] width 112 height 11
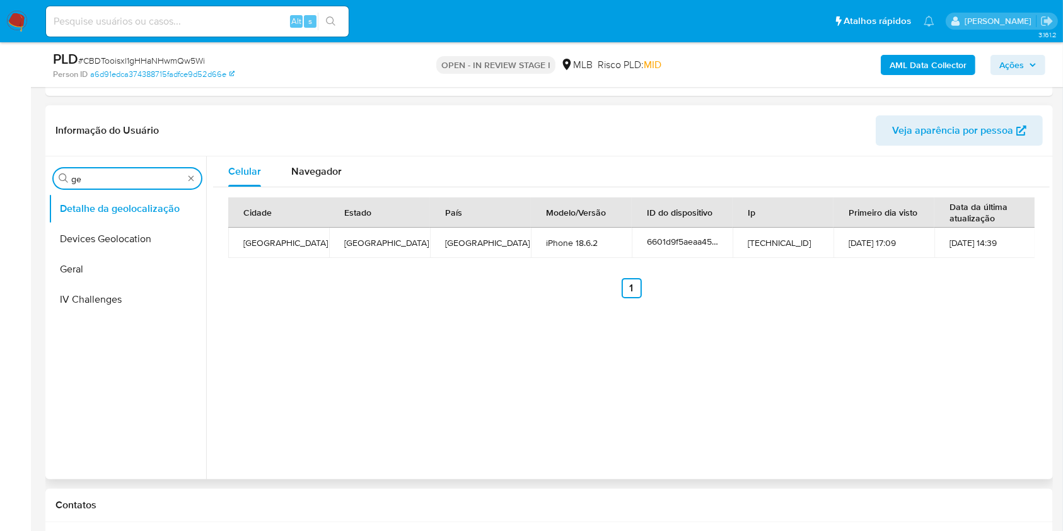
click at [79, 181] on input "ge" at bounding box center [127, 178] width 112 height 11
type input "res"
click at [103, 266] on button "Restrições Novo Mundo" at bounding box center [122, 269] width 147 height 30
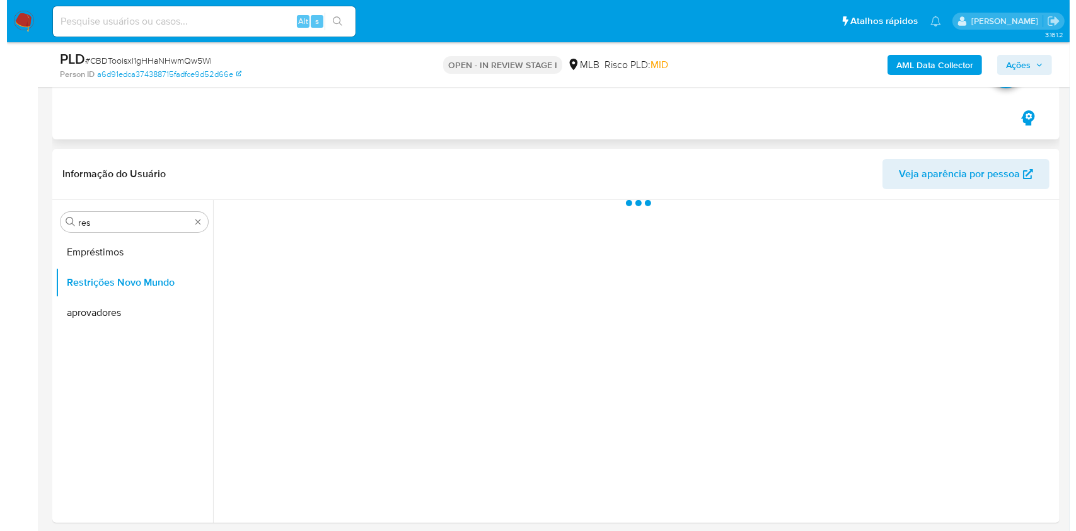
scroll to position [168, 0]
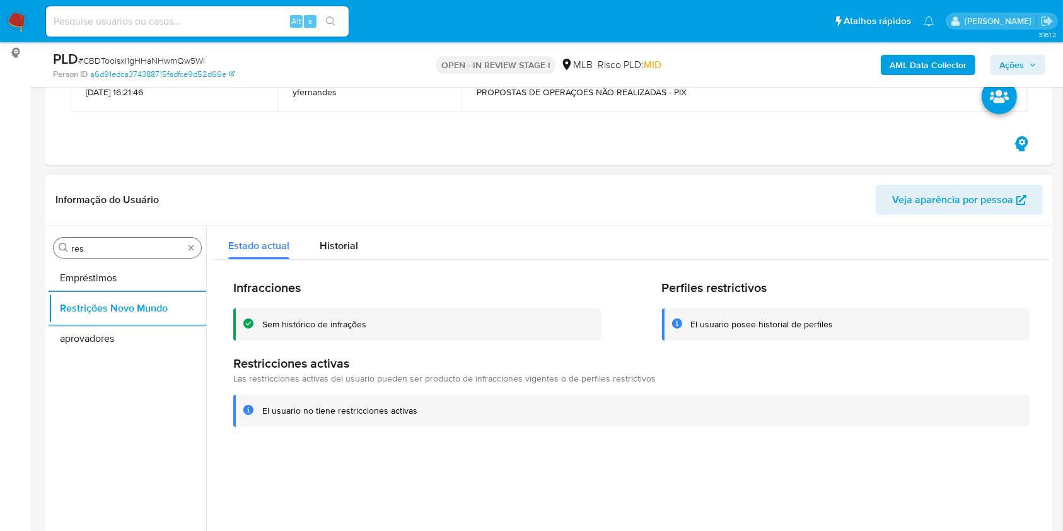
click at [110, 244] on input "res" at bounding box center [127, 248] width 112 height 11
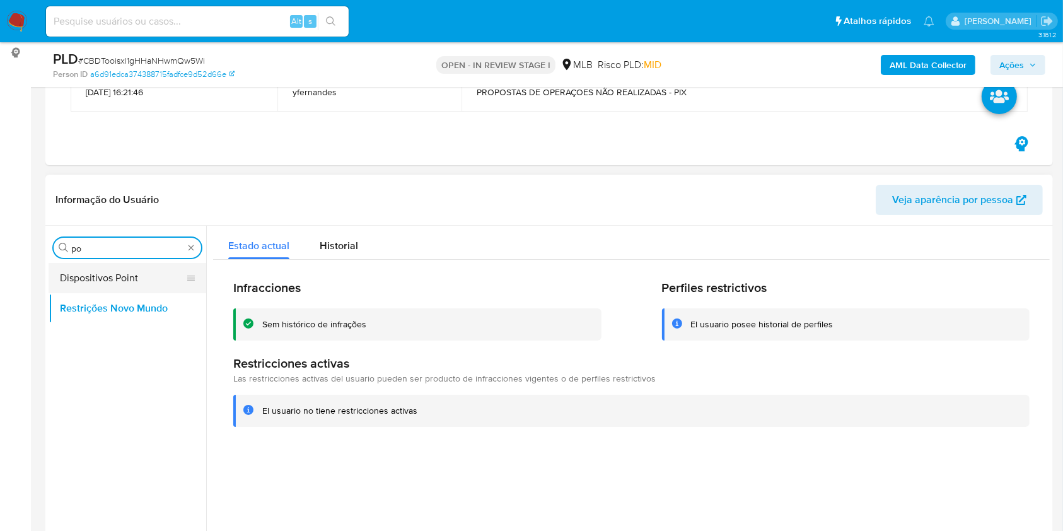
type input "po"
click at [108, 267] on button "Dispositivos Point" at bounding box center [122, 278] width 147 height 30
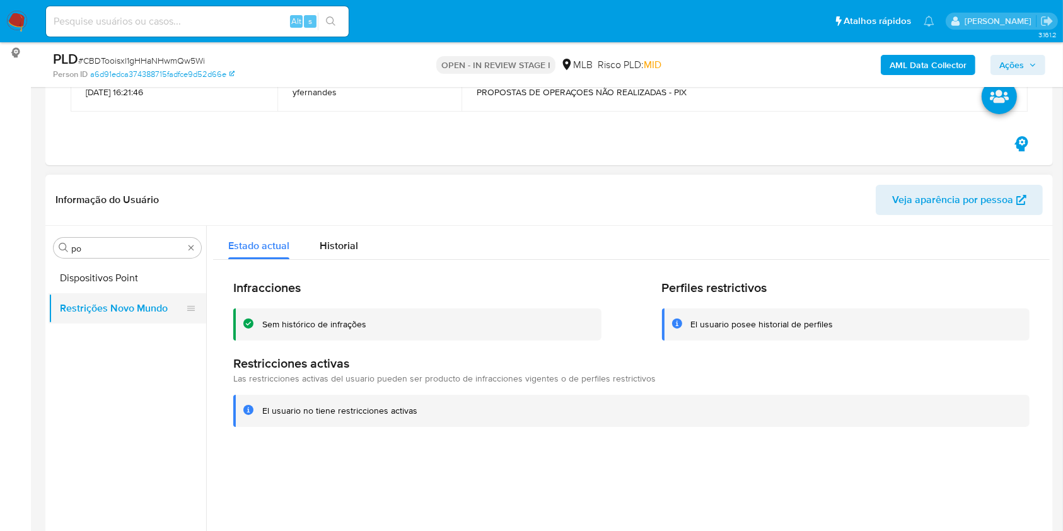
click at [83, 293] on button "Restrições Novo Mundo" at bounding box center [122, 308] width 147 height 30
click at [151, 275] on button "Dispositivos Point" at bounding box center [122, 278] width 147 height 30
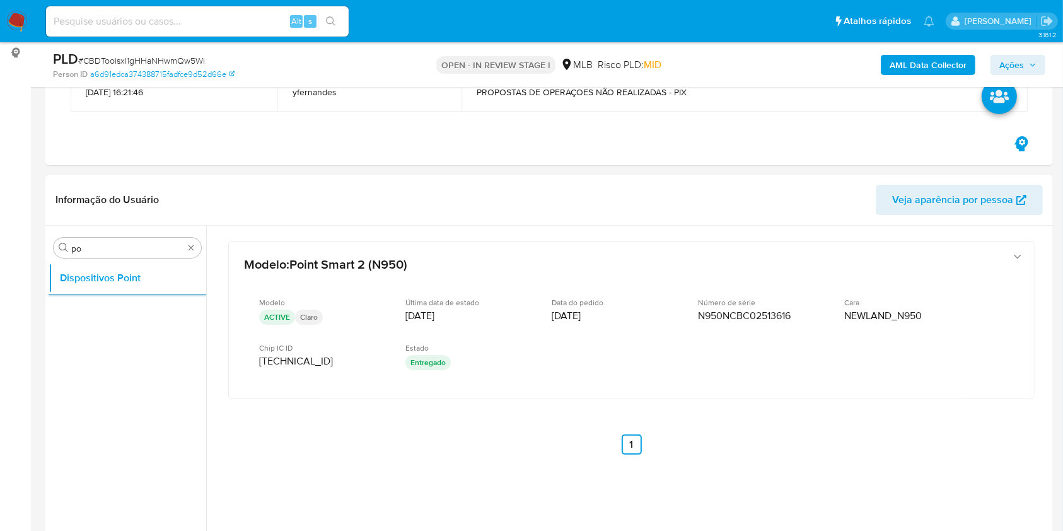
click at [905, 57] on b "AML Data Collector" at bounding box center [927, 65] width 77 height 20
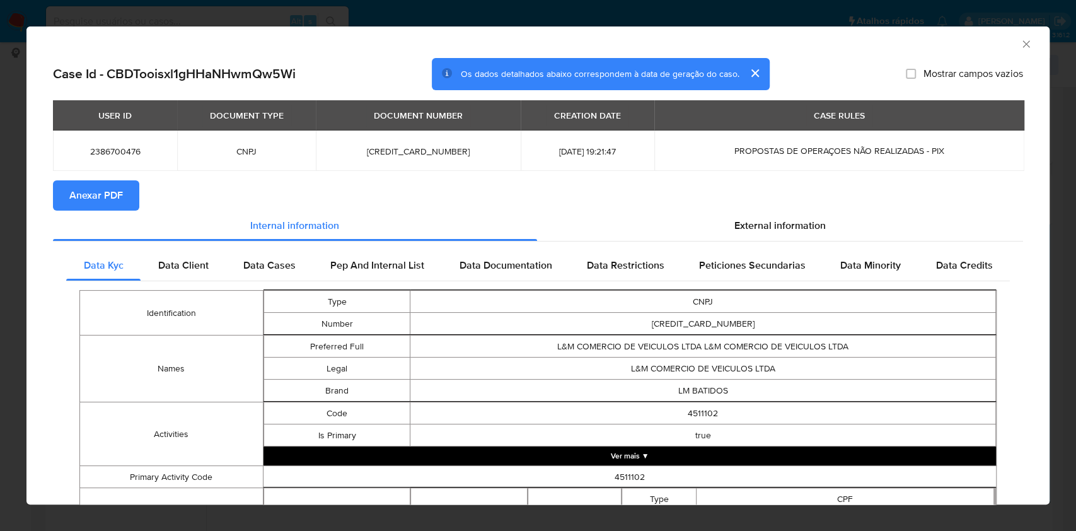
click at [93, 195] on span "Anexar PDF" at bounding box center [96, 195] width 54 height 28
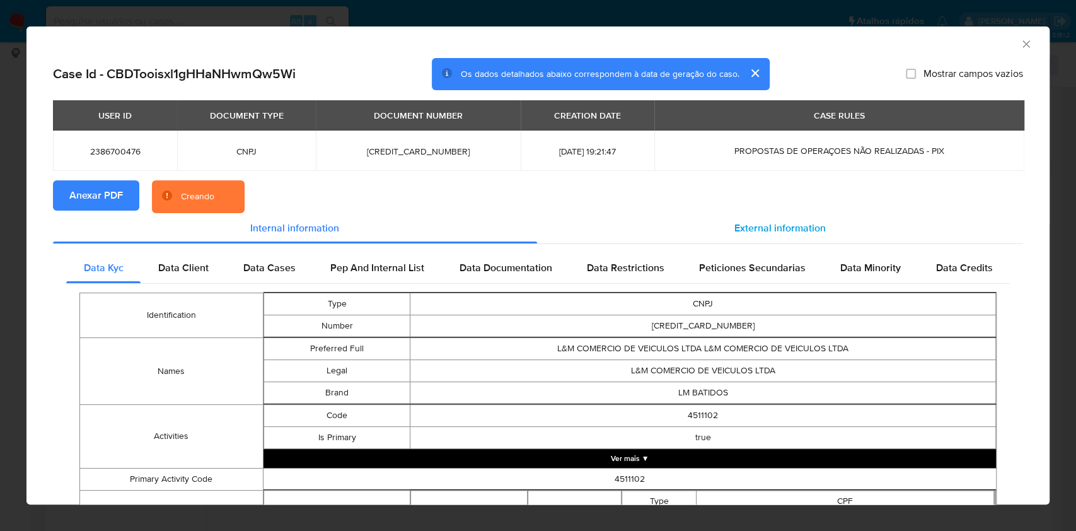
click at [771, 227] on span "External information" at bounding box center [779, 228] width 91 height 14
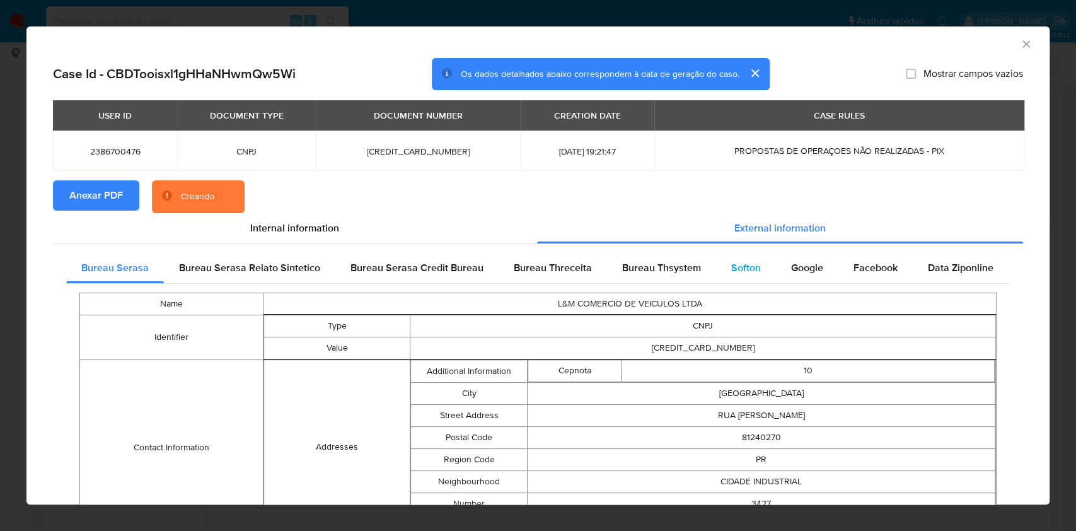
click at [750, 267] on span "Softon" at bounding box center [746, 267] width 30 height 14
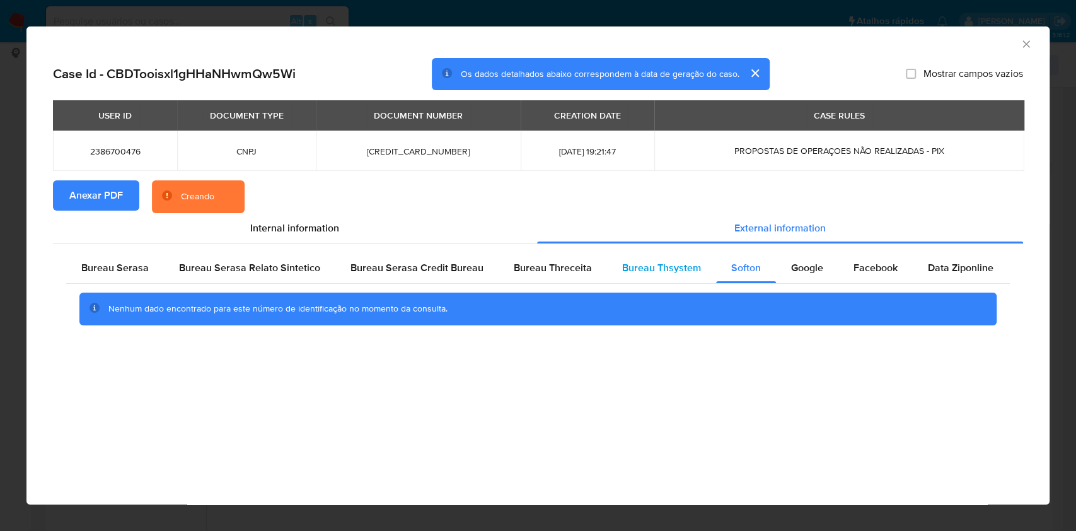
click at [697, 266] on div "Bureau Thsystem" at bounding box center [661, 268] width 109 height 30
click at [544, 255] on div "Bureau Threceita" at bounding box center [552, 268] width 108 height 30
click at [423, 284] on div "Nenhum dado encontrado para este número de identificação no momento da consulta." at bounding box center [537, 309] width 943 height 50
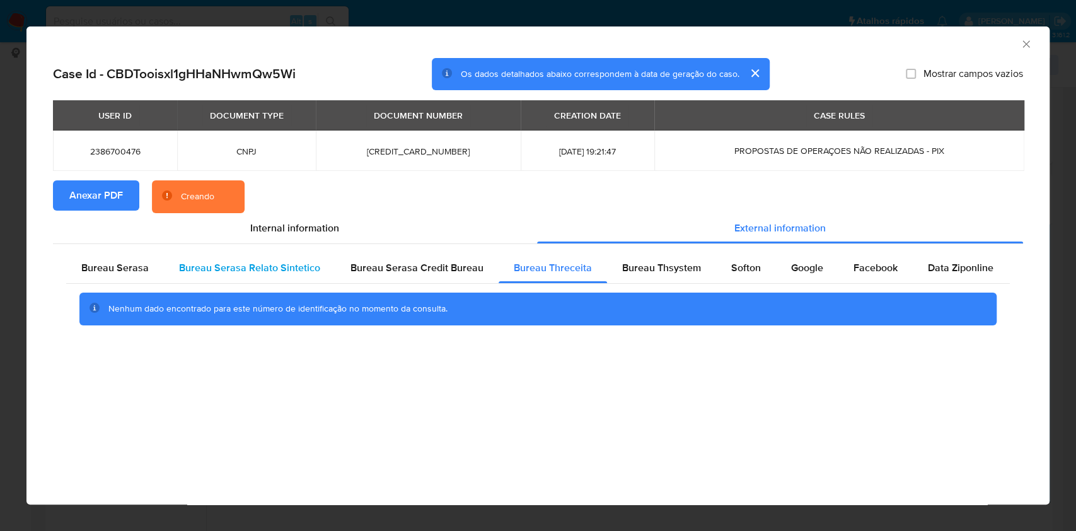
click at [299, 275] on span "Bureau Serasa Relato Sintetico" at bounding box center [249, 267] width 141 height 14
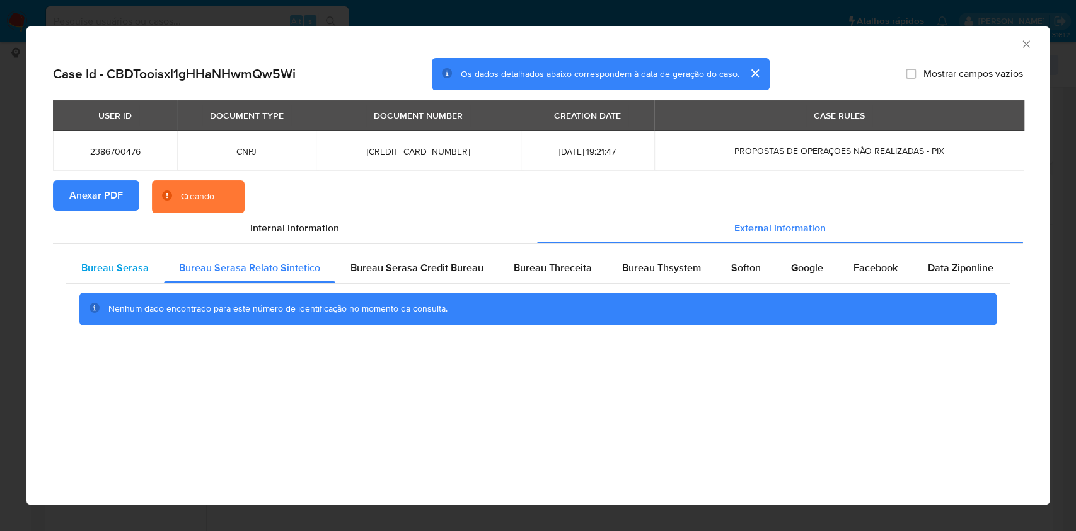
click at [149, 274] on div "Bureau Serasa" at bounding box center [115, 268] width 98 height 30
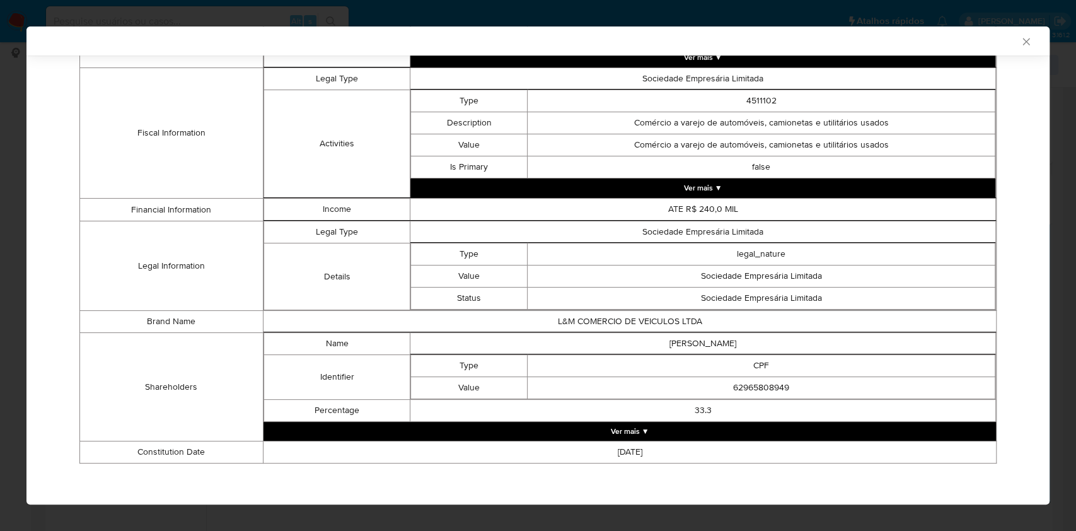
scroll to position [0, 0]
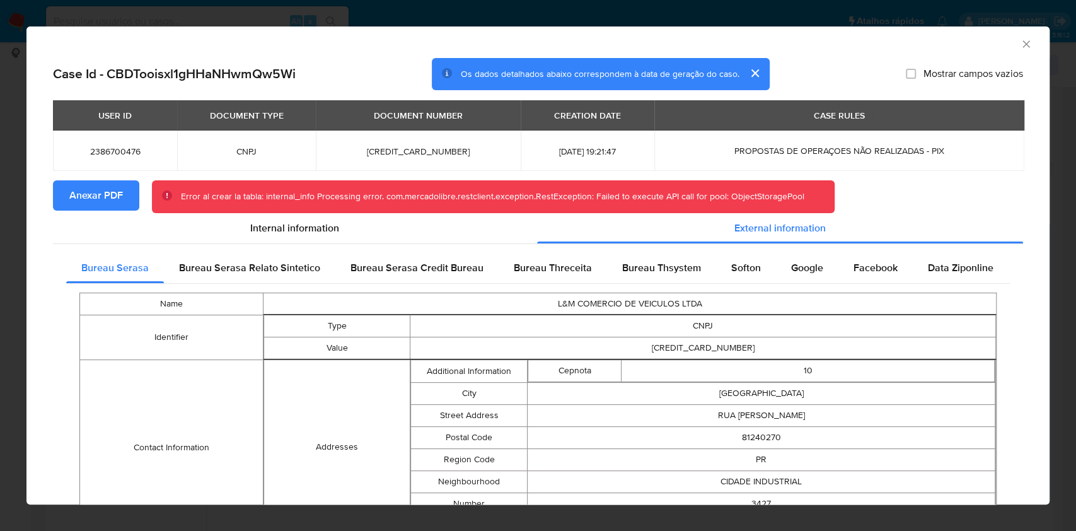
click at [99, 185] on span "Anexar PDF" at bounding box center [96, 195] width 54 height 28
click at [609, 262] on div "Bureau Thsystem" at bounding box center [661, 268] width 109 height 30
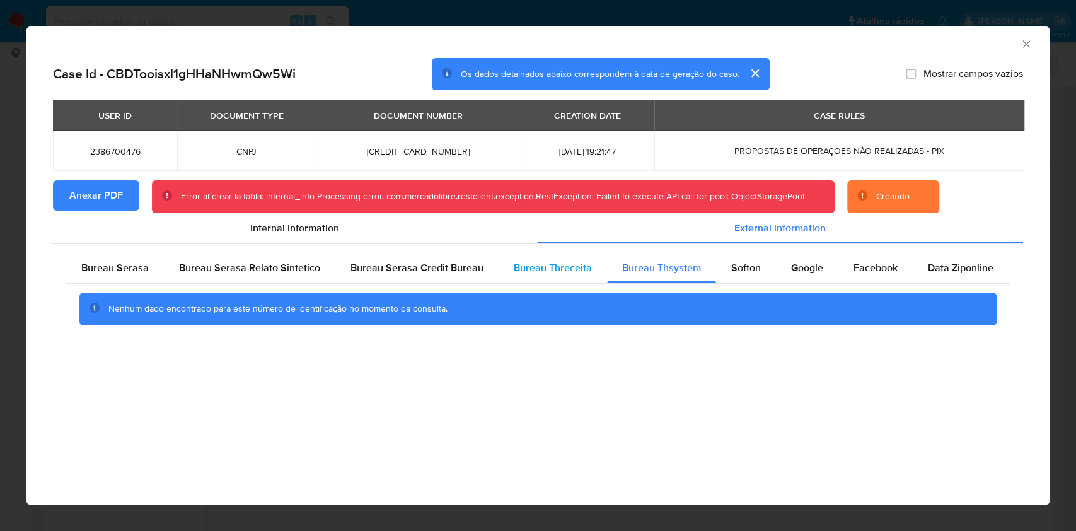
click at [564, 277] on div "Bureau Threceita" at bounding box center [552, 268] width 108 height 30
click at [144, 280] on div "Bureau Serasa" at bounding box center [115, 268] width 98 height 30
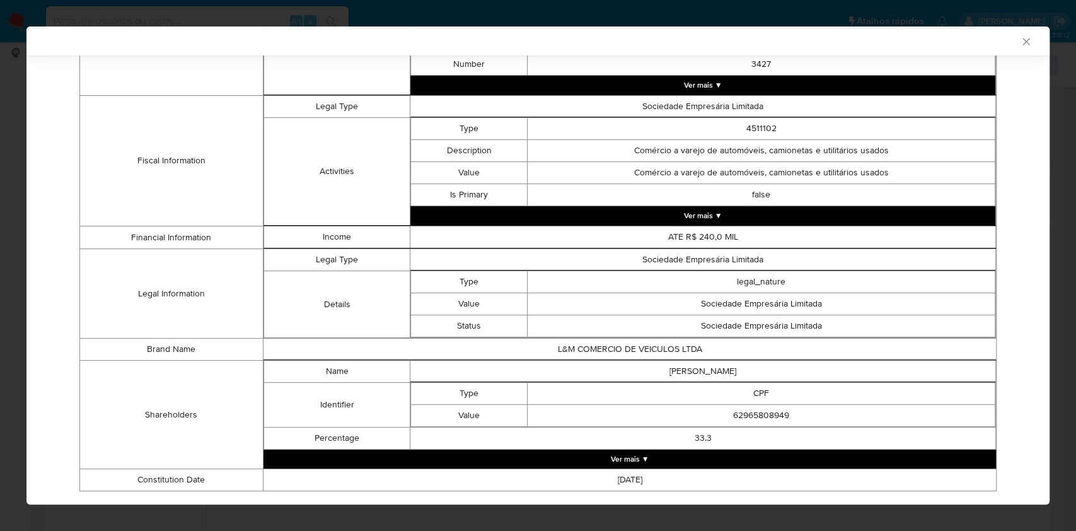
scroll to position [464, 0]
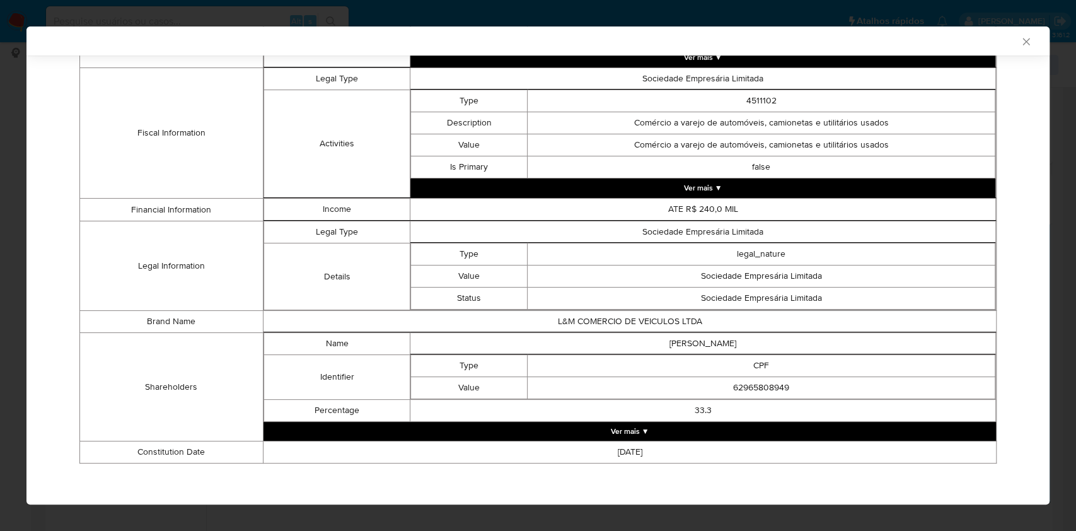
click at [0, 335] on div "AML Data Collector Case Id - CBDTooisxl1gHHaNHwmQw5Wi Os dados detalhados abaix…" at bounding box center [538, 265] width 1076 height 531
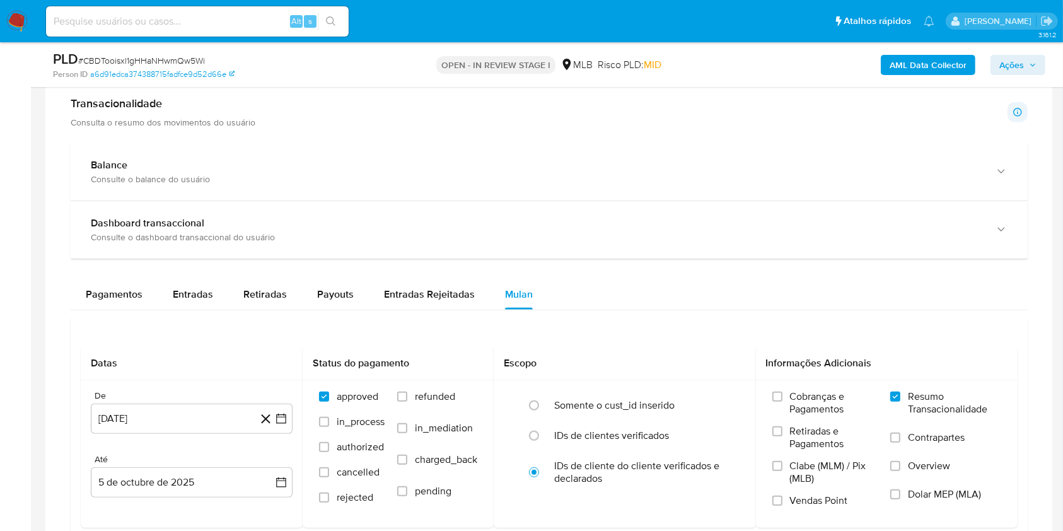
scroll to position [1092, 0]
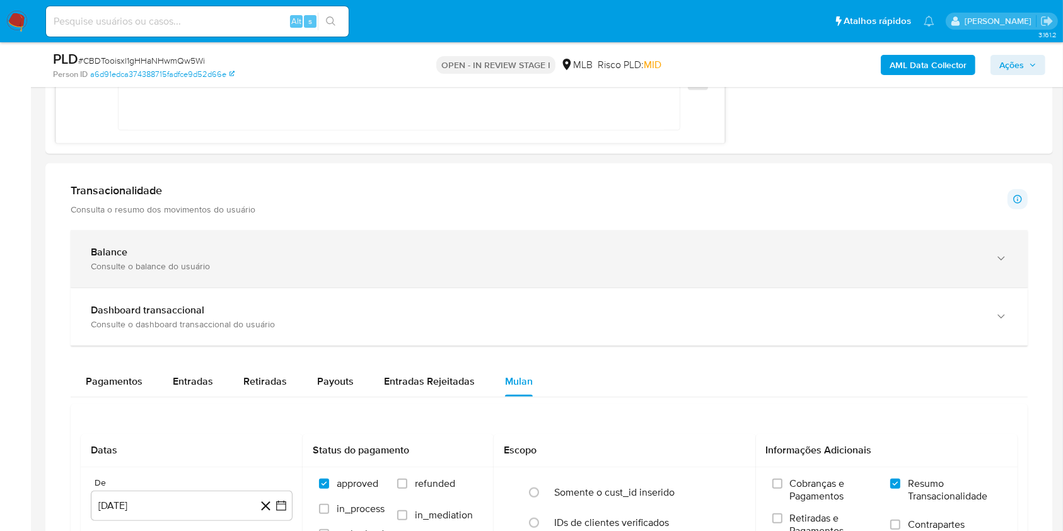
click at [154, 279] on div "Balance Consulte o balance do usuário" at bounding box center [549, 258] width 957 height 57
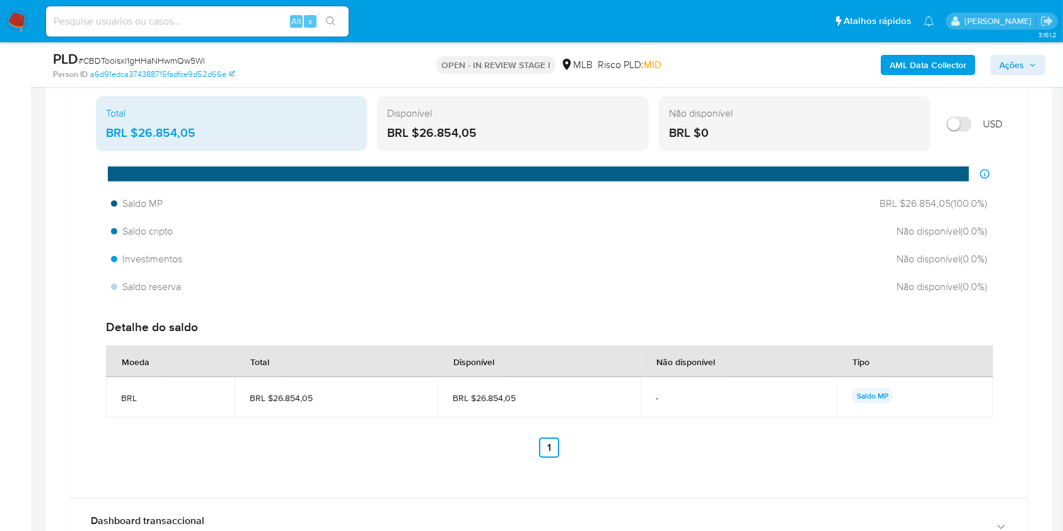
scroll to position [1260, 0]
